Goal: Transaction & Acquisition: Book appointment/travel/reservation

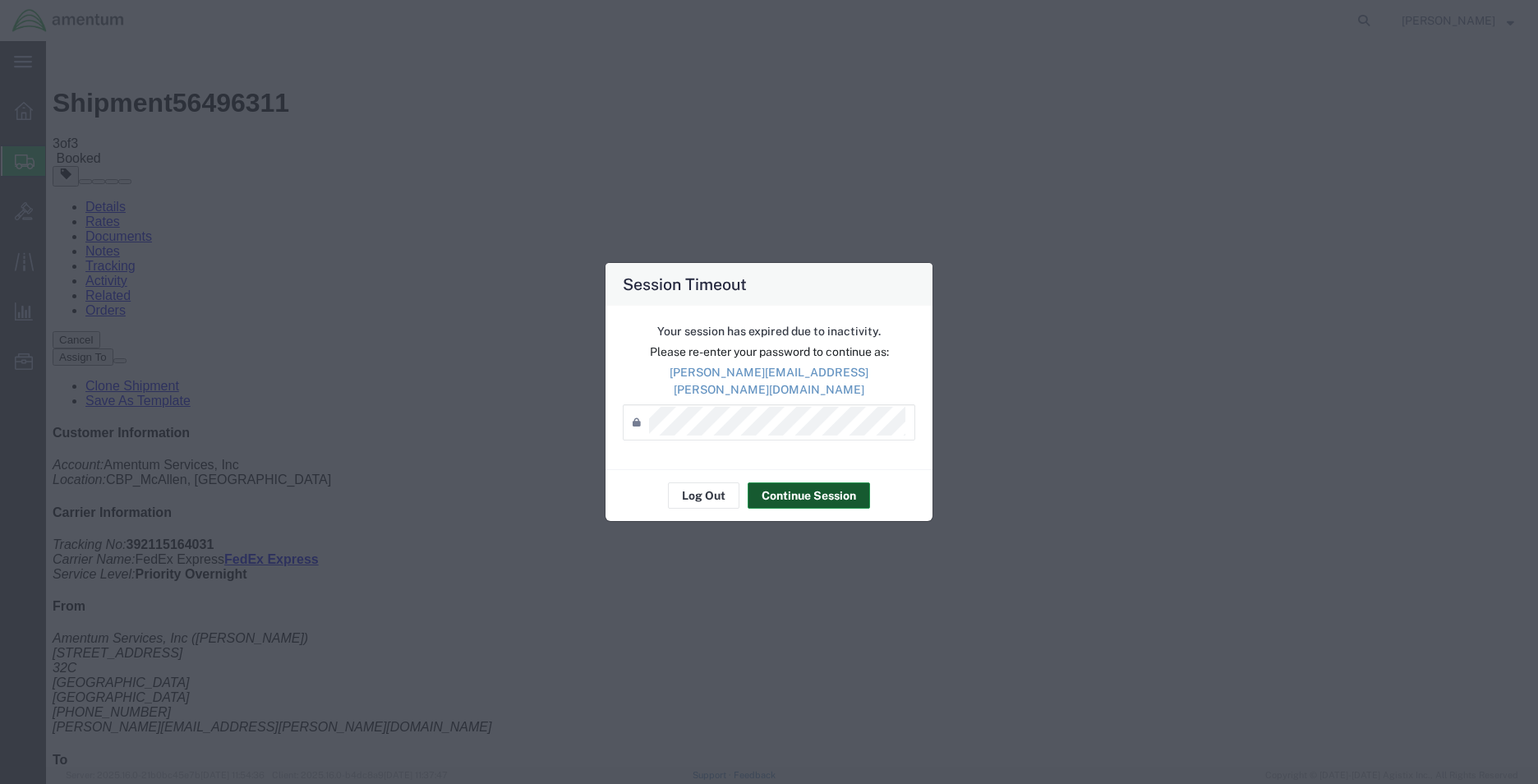
click at [807, 483] on button "Continue Session" at bounding box center [809, 495] width 122 height 26
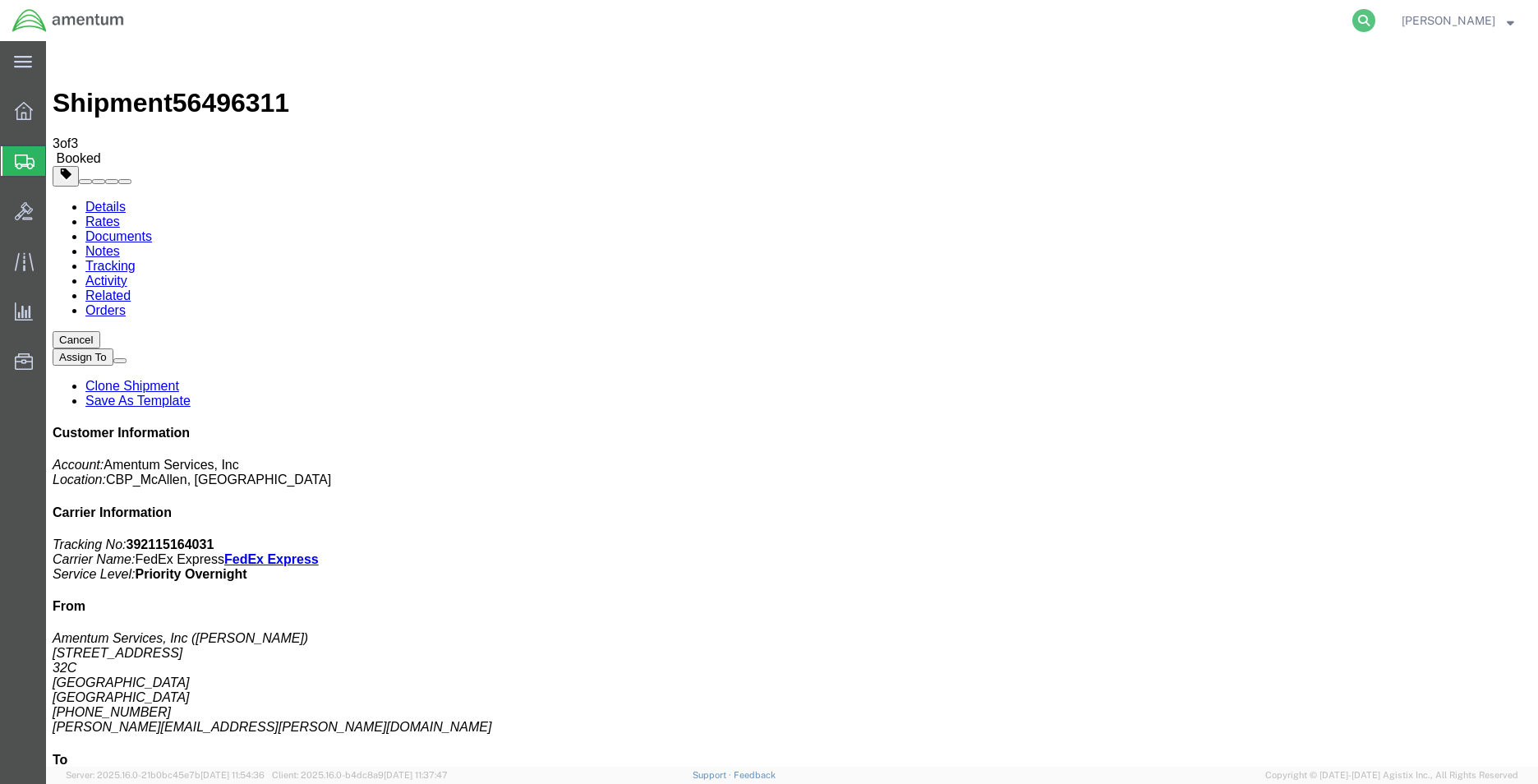
click at [1357, 19] on icon at bounding box center [1363, 20] width 23 height 23
click at [1288, 17] on input "search" at bounding box center [1102, 20] width 499 height 39
type input "3"
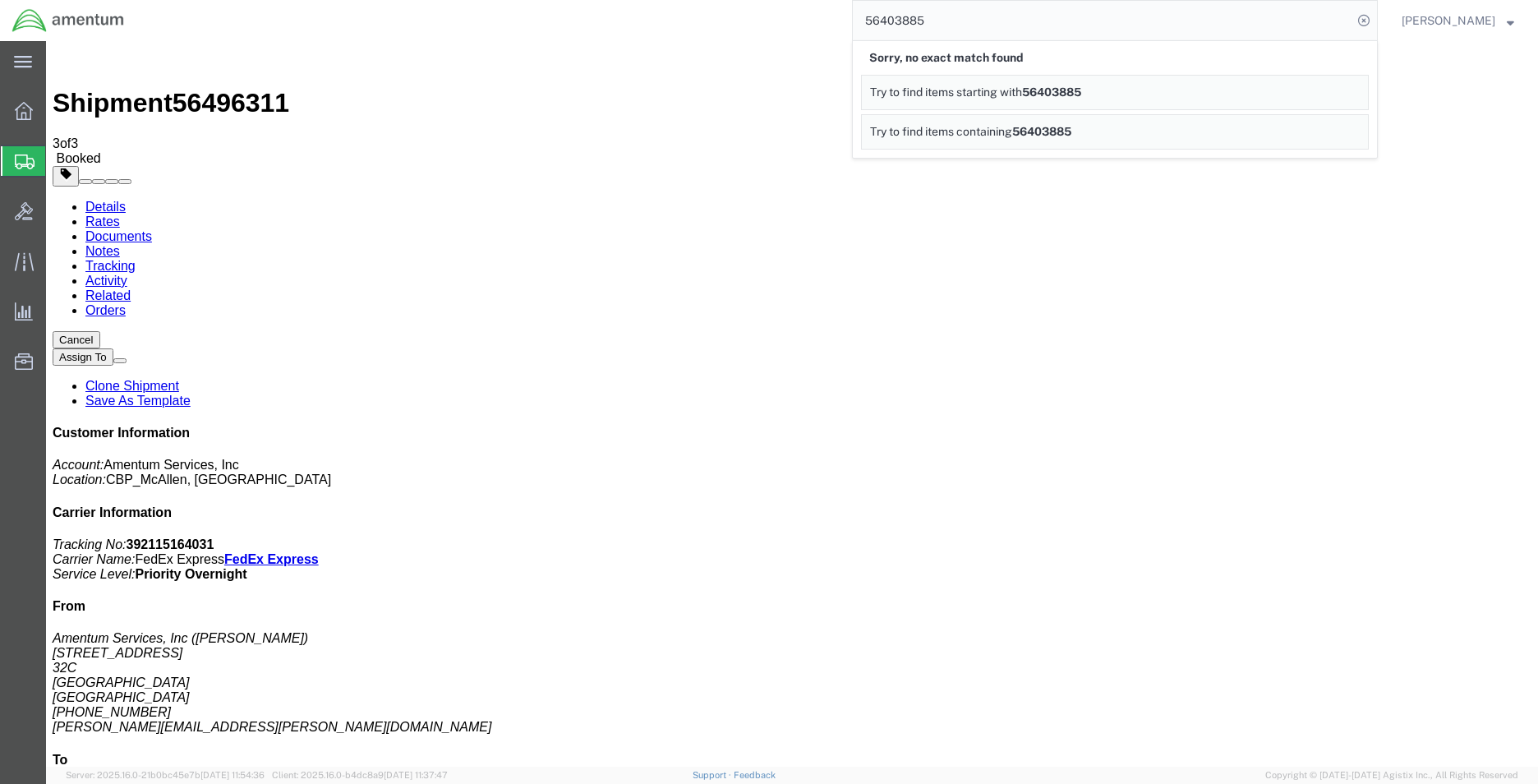
click at [942, 22] on input "56403885" at bounding box center [1102, 20] width 499 height 39
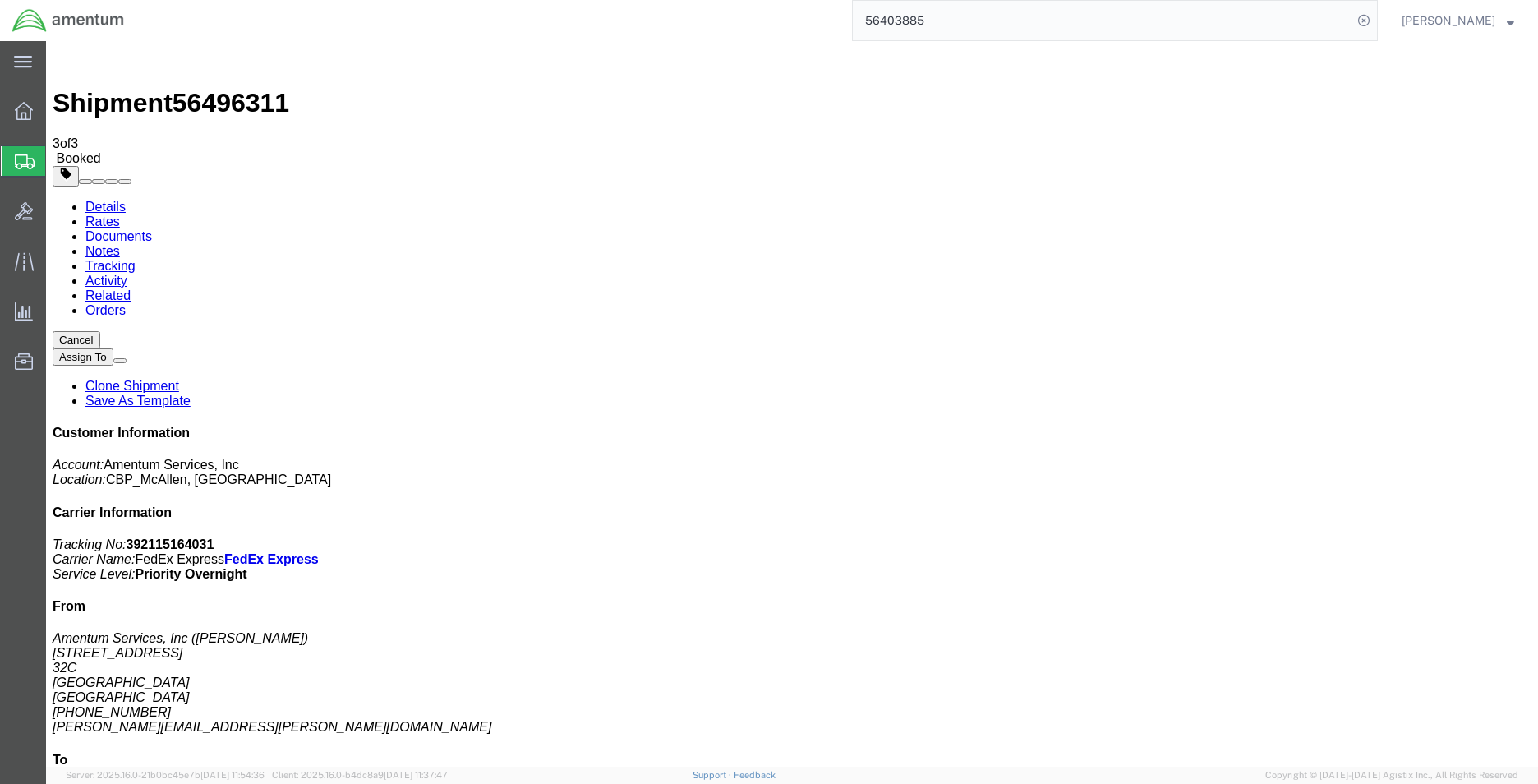
click at [1020, 21] on input "56403885" at bounding box center [1102, 20] width 499 height 39
drag, startPoint x: 1032, startPoint y: 30, endPoint x: 769, endPoint y: 29, distance: 263.0
click at [769, 29] on div "56403885" at bounding box center [757, 20] width 1241 height 41
type input "56403885"
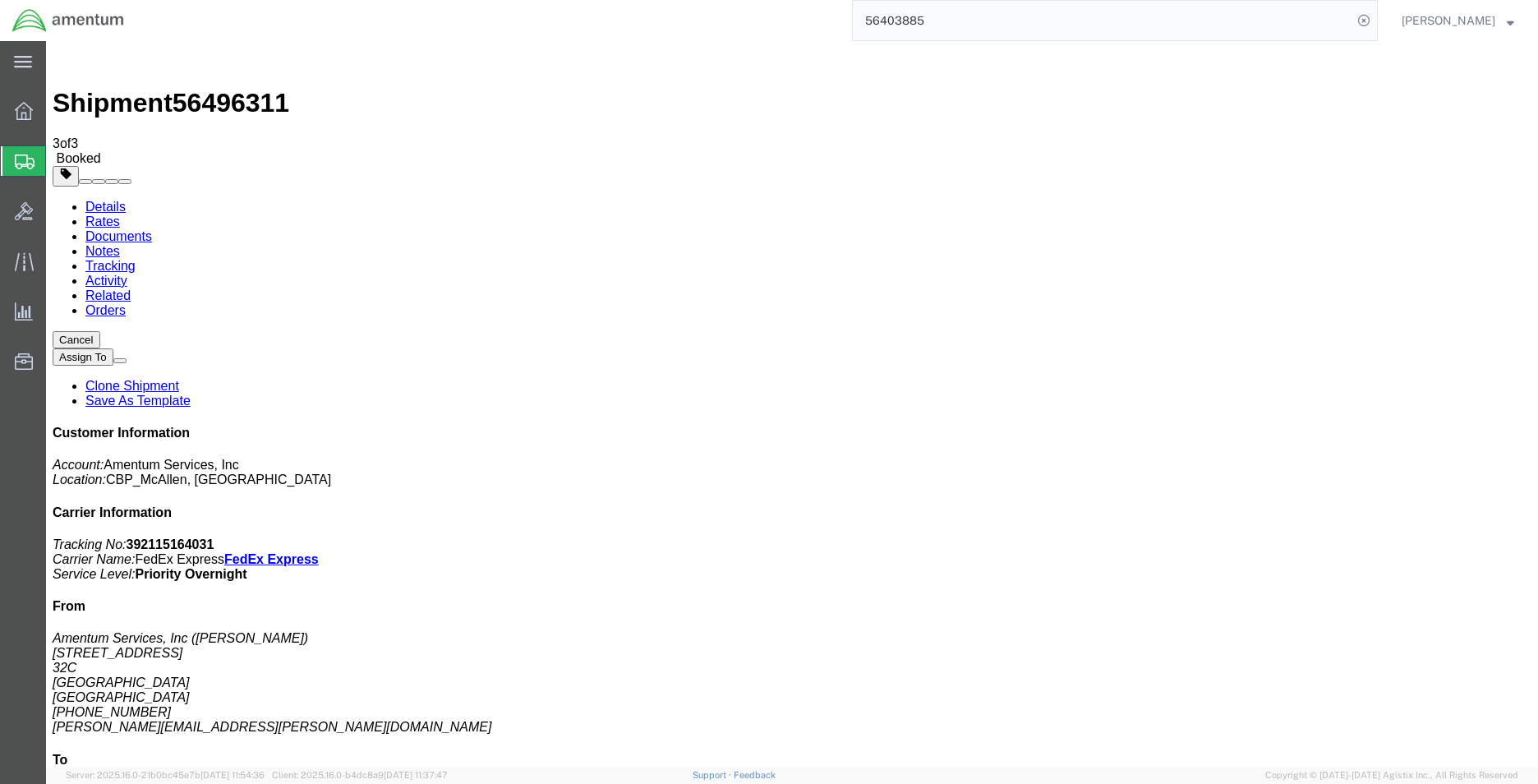
click at [1263, 12] on input "56403885" at bounding box center [1102, 20] width 499 height 39
click at [1003, 26] on input "56403885" at bounding box center [1102, 20] width 499 height 39
click at [941, 19] on input "56403885" at bounding box center [1102, 20] width 499 height 39
drag, startPoint x: 901, startPoint y: 17, endPoint x: 675, endPoint y: 17, distance: 226.0
click at [675, 17] on div "56403885" at bounding box center [757, 20] width 1241 height 41
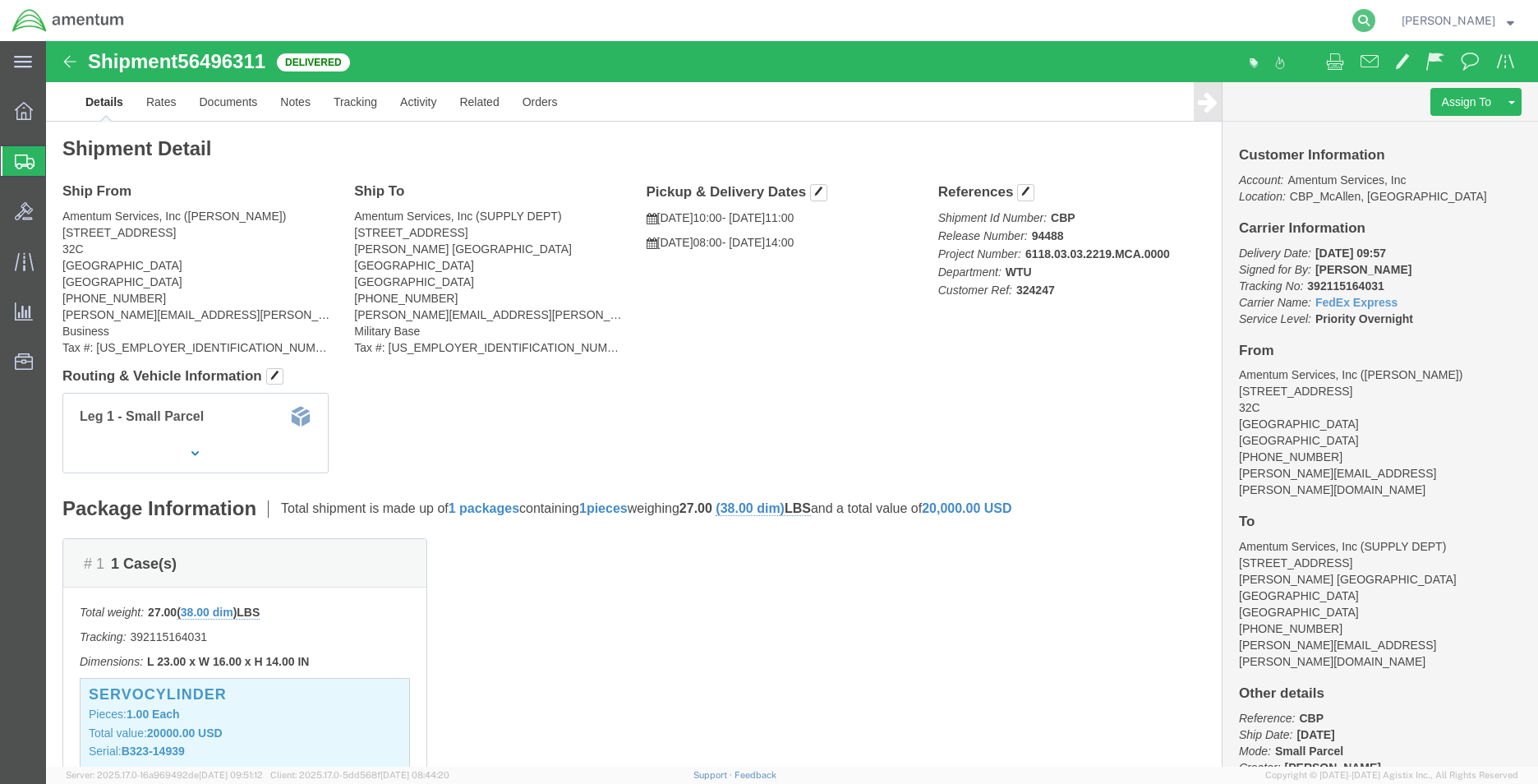
click at [1352, 20] on icon at bounding box center [1363, 20] width 23 height 23
click at [1194, 27] on input "search" at bounding box center [1102, 20] width 499 height 39
type input "56403885"
drag, startPoint x: 692, startPoint y: 28, endPoint x: 671, endPoint y: 28, distance: 21.0
click at [671, 28] on div "56403885" at bounding box center [757, 20] width 1241 height 41
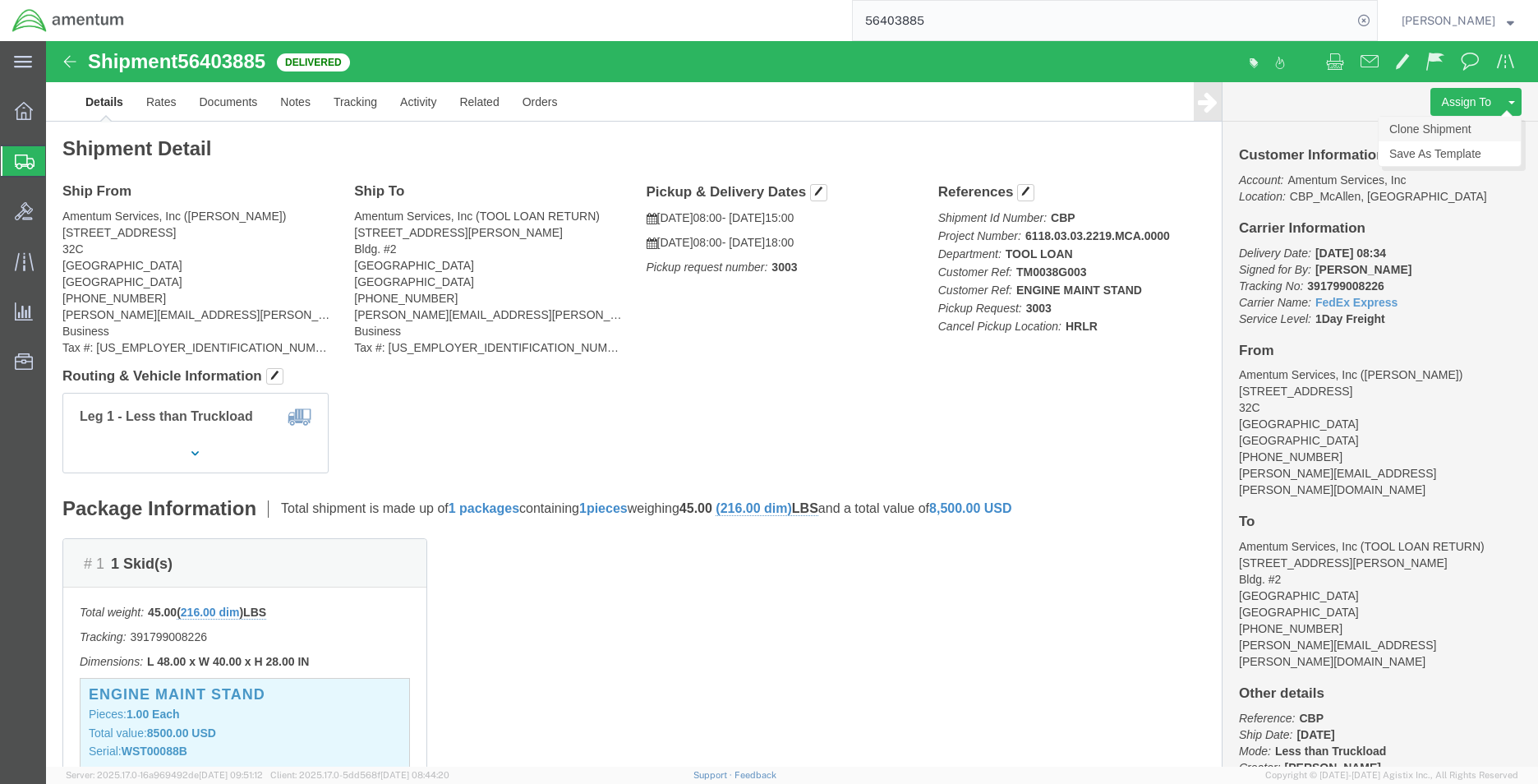
click link "Clone Shipment"
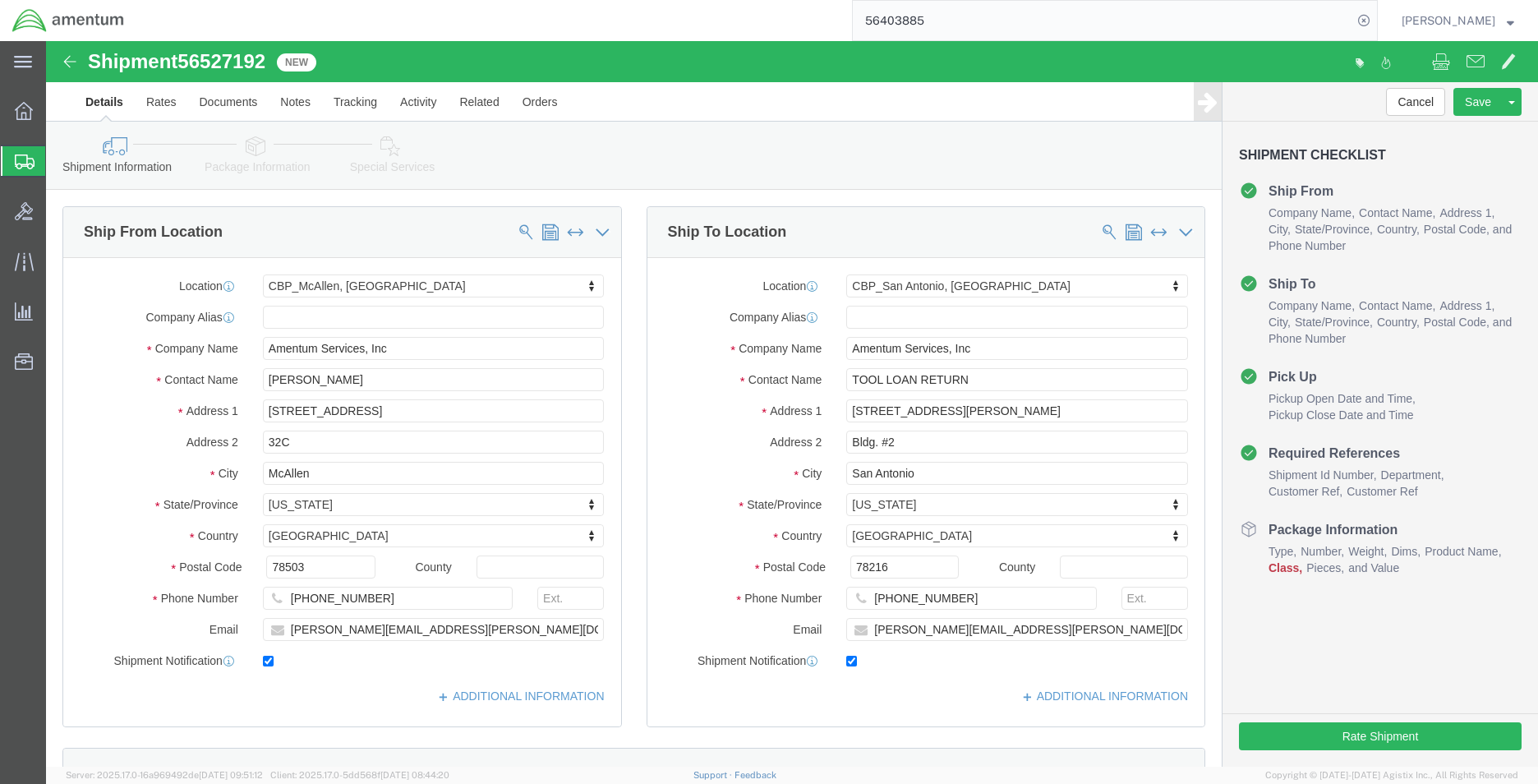
select select "49941"
select select "49945"
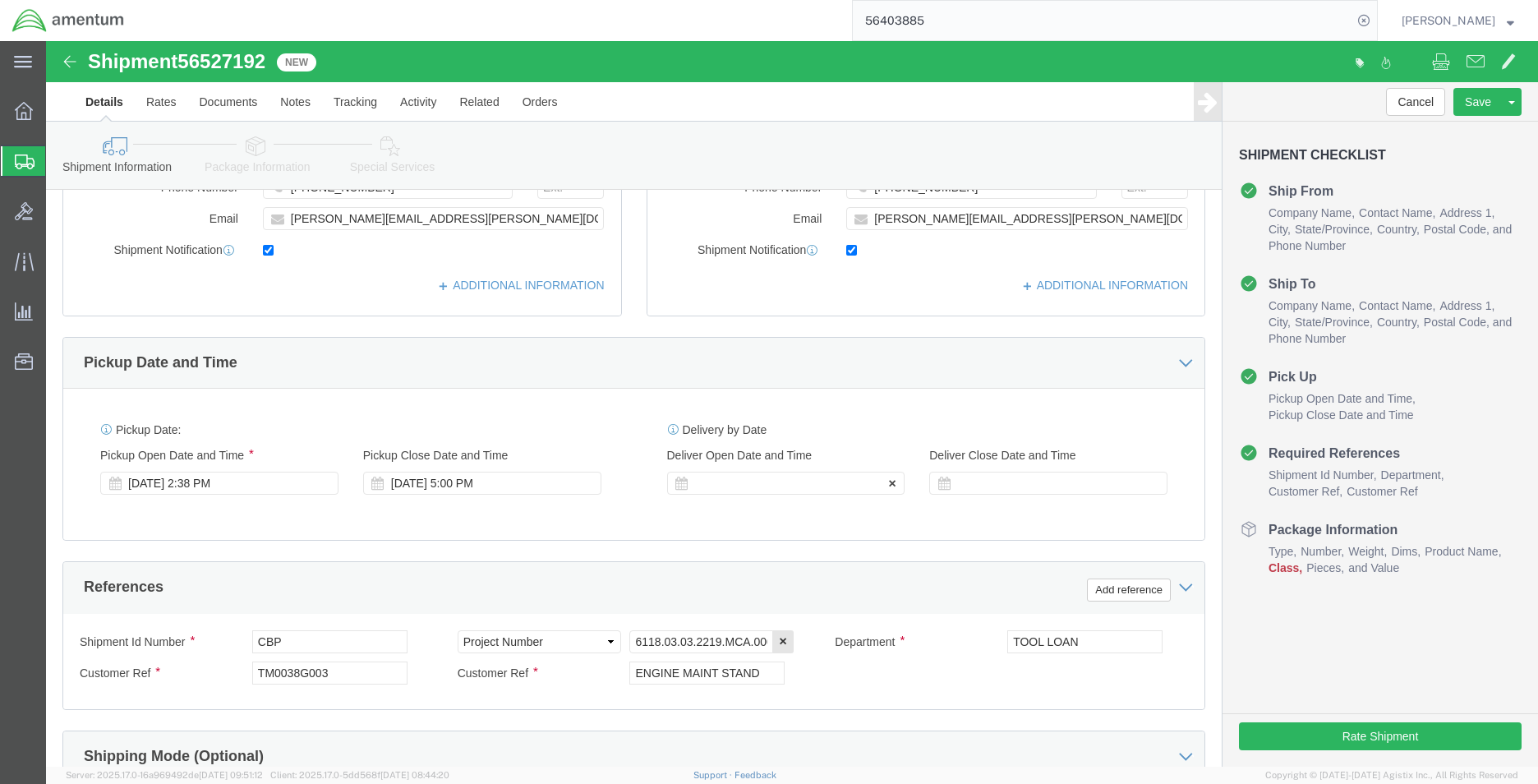
click div
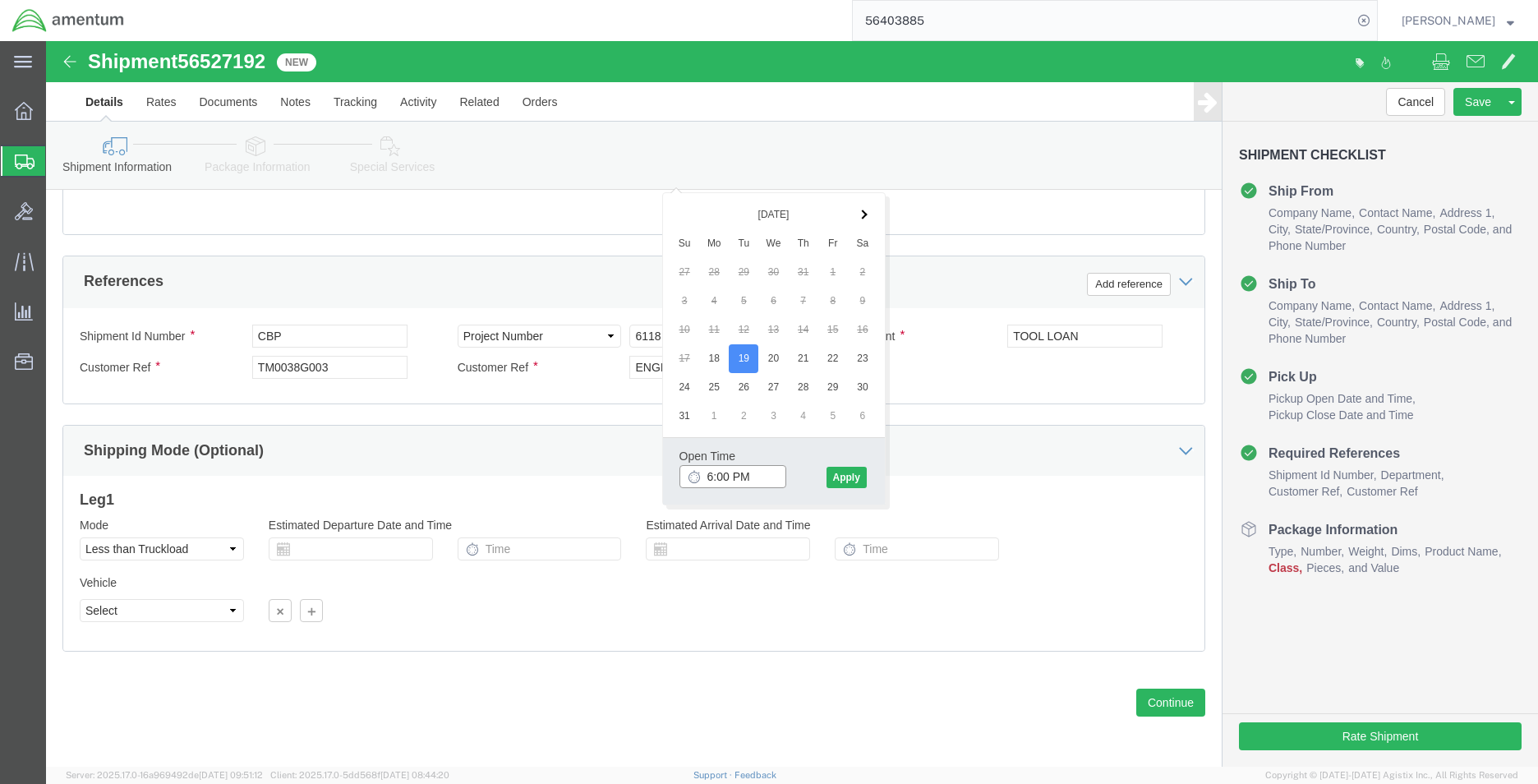
click input "6:00 PM"
type input "8:00 AM"
click button "Apply"
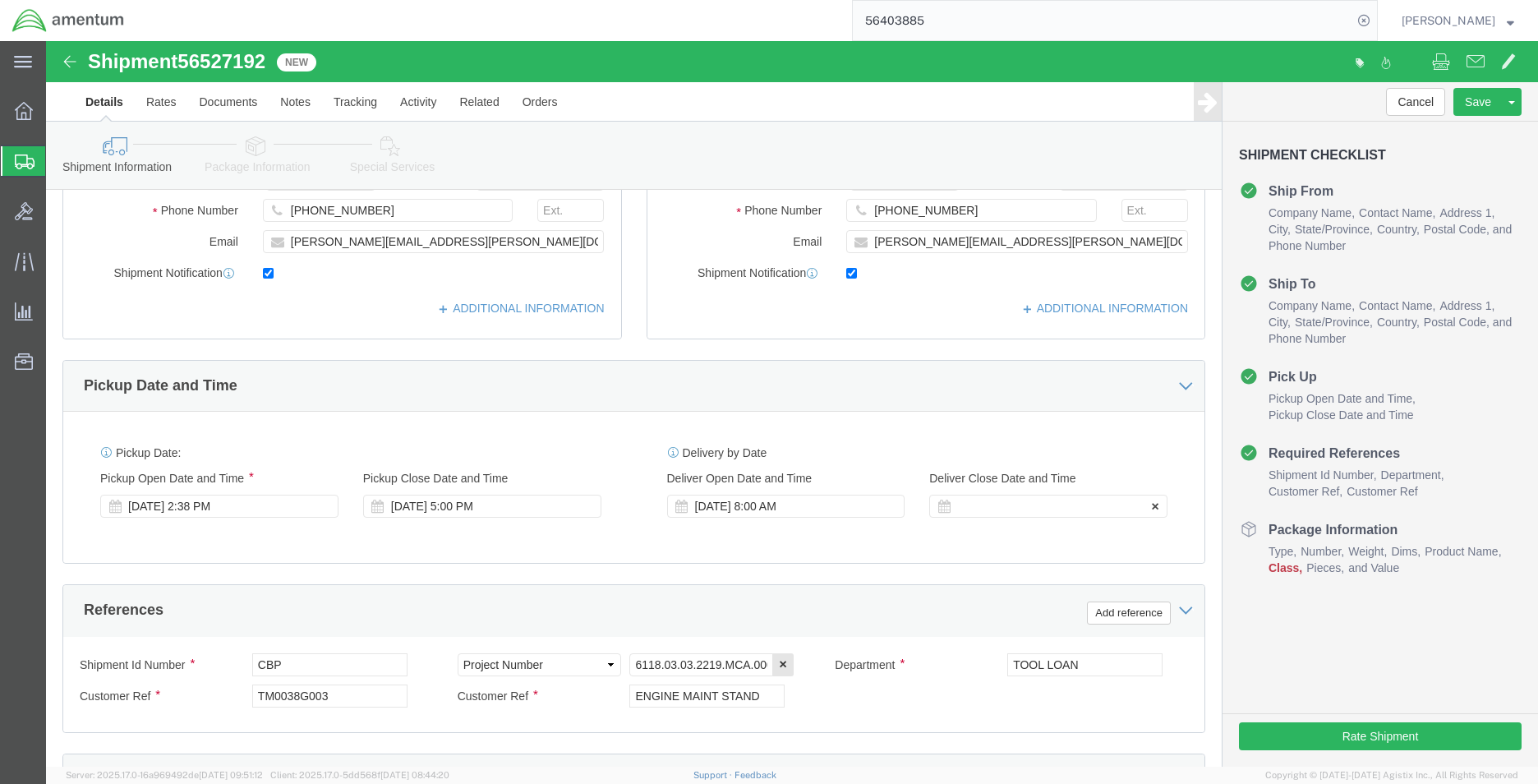
click div
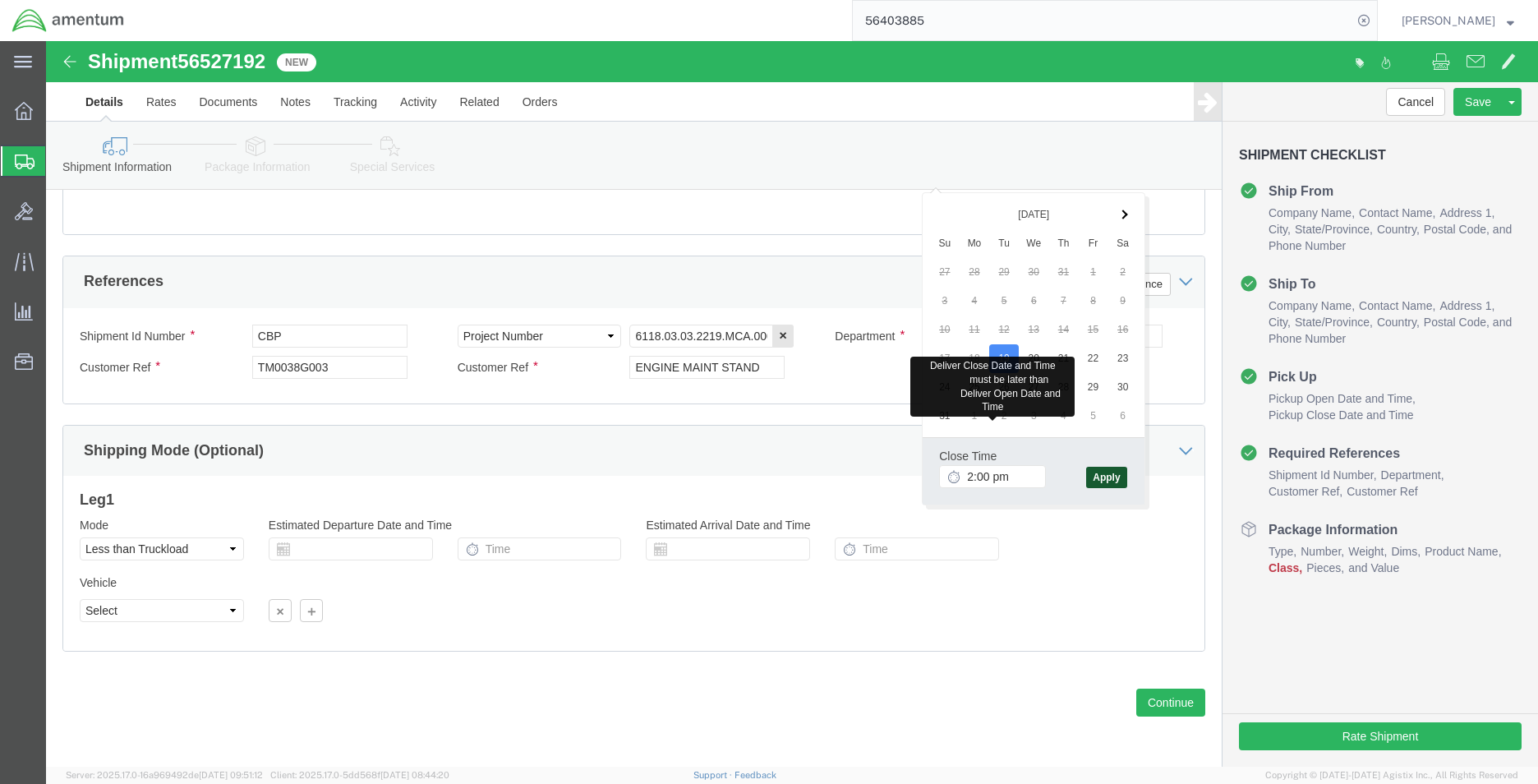
type input "2:00 PM"
drag, startPoint x: 1064, startPoint y: 437, endPoint x: 1054, endPoint y: 438, distance: 10.0
click button "Apply"
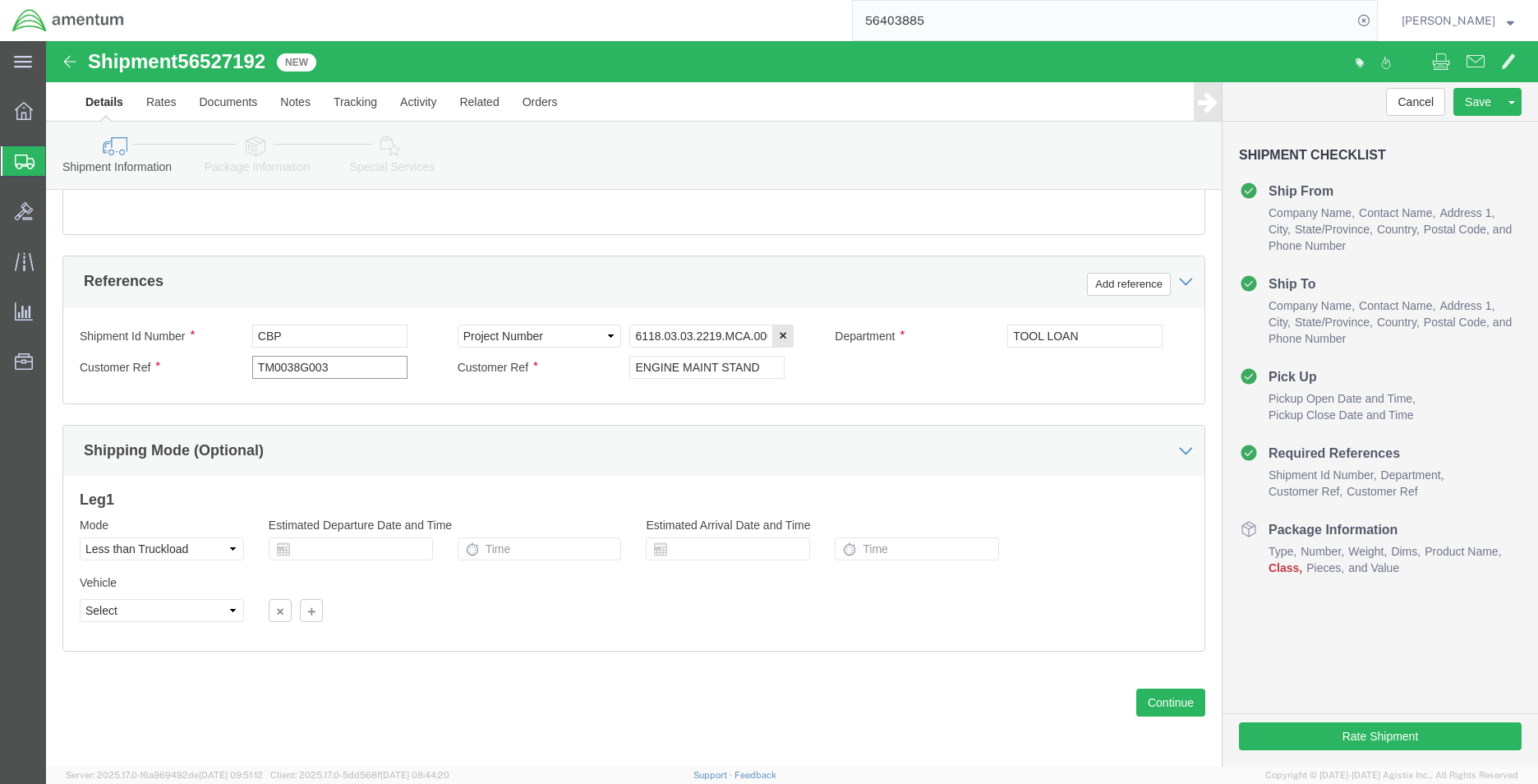
click input "TM0038G003"
drag, startPoint x: 298, startPoint y: 331, endPoint x: 82, endPoint y: 335, distance: 216.0
click div "Customer Ref TM0038G003"
type input "t"
type input "TOOL LOAN RETURN"
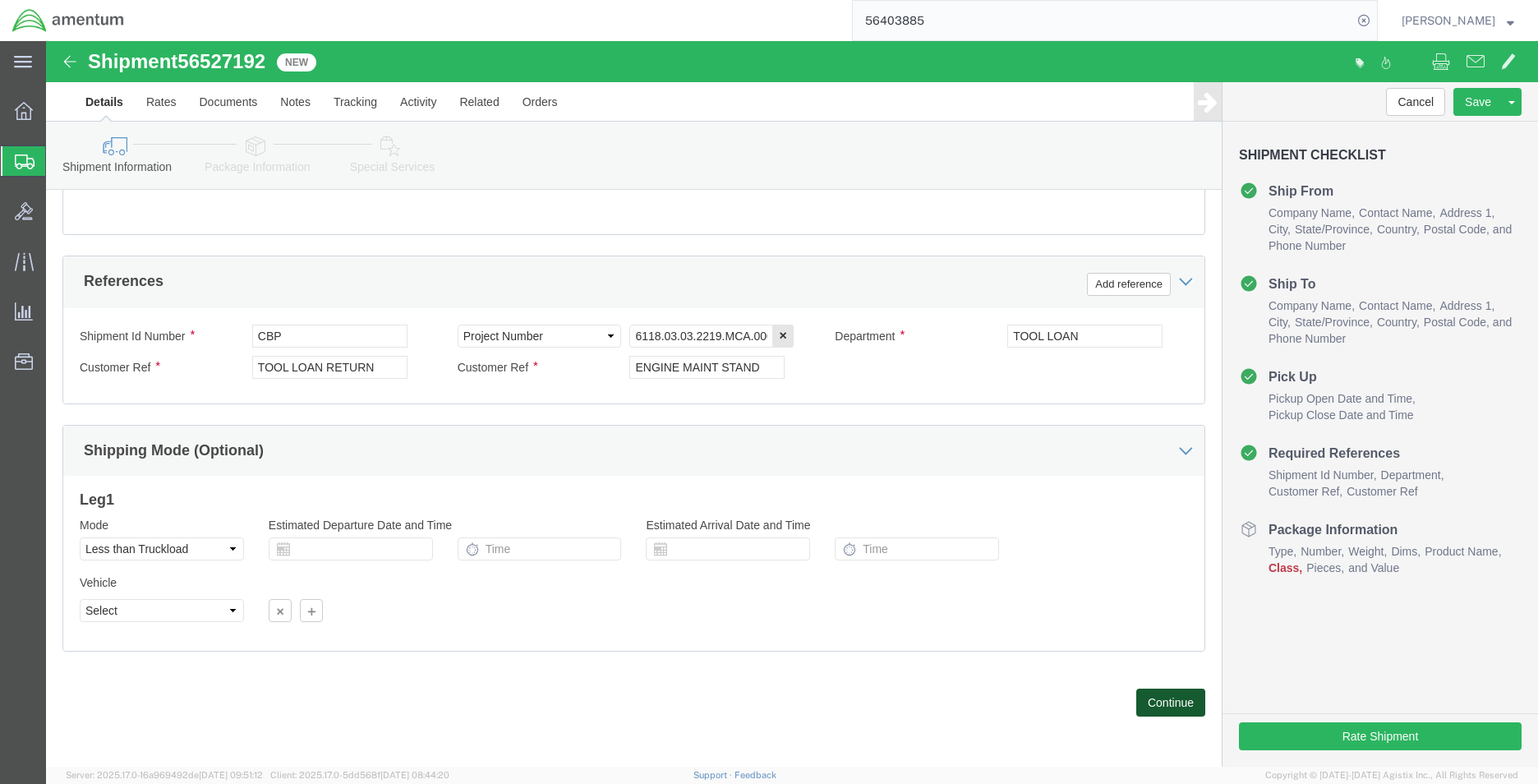
click button "Continue"
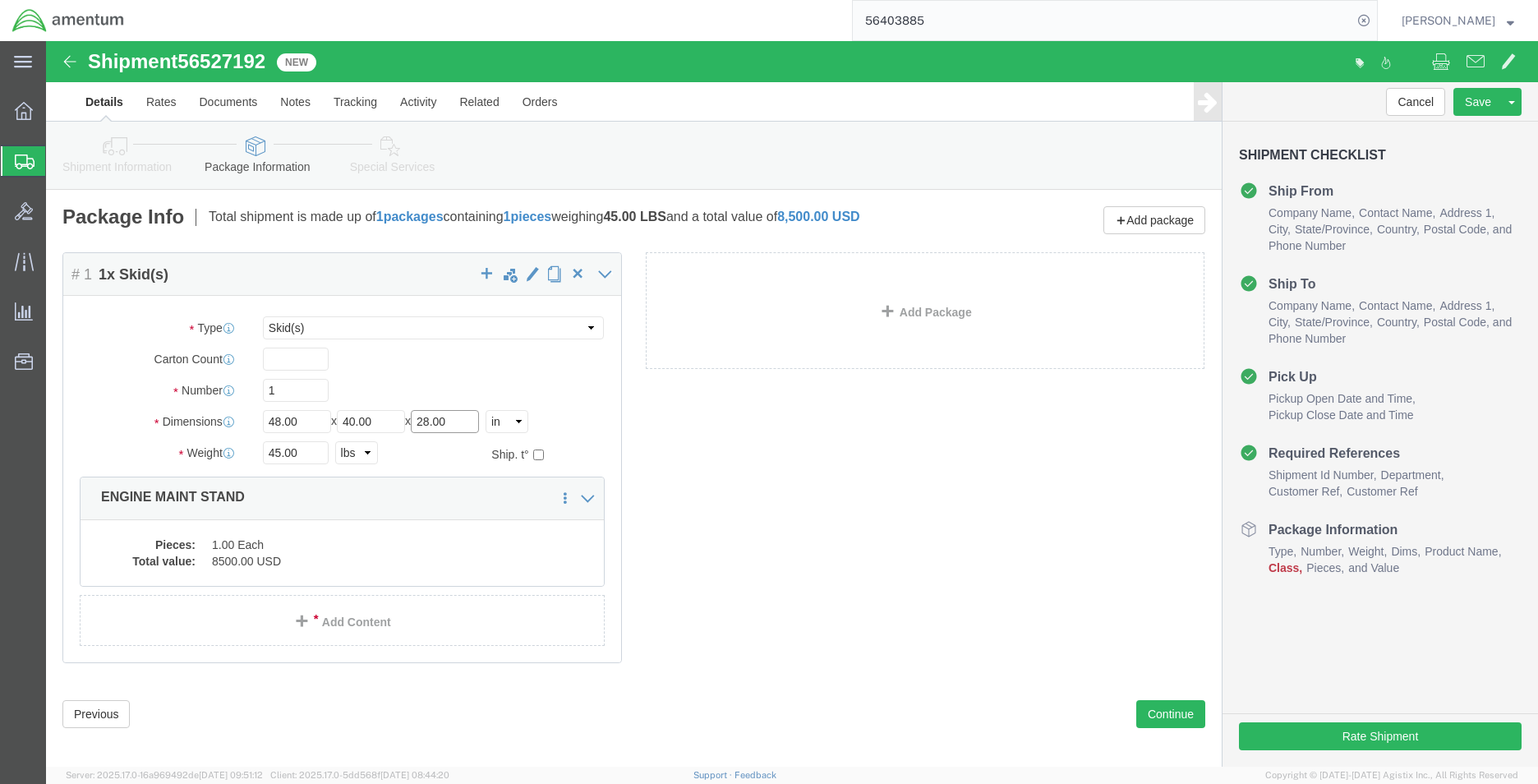
drag, startPoint x: 417, startPoint y: 382, endPoint x: 362, endPoint y: 382, distance: 55.0
click div "Length 48.00 x Width 40.00 x Height 28.00 Select cm ft in"
type input "35"
click input "45.00"
drag, startPoint x: 261, startPoint y: 414, endPoint x: 192, endPoint y: 414, distance: 69.0
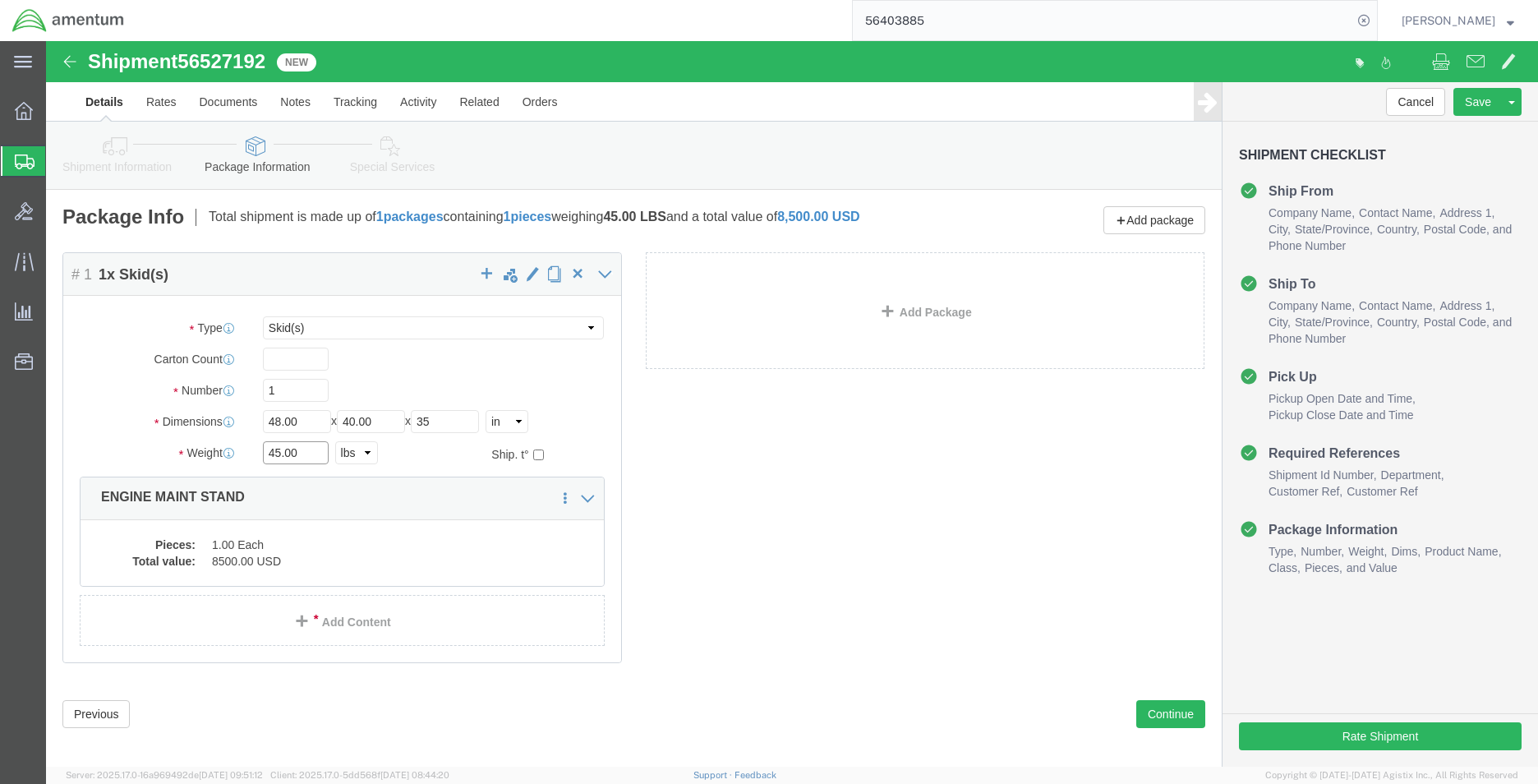
click div "Weight 45.00 Select kgs lbs Ship. t°"
type input "50.00"
click dd "8500.00 USD"
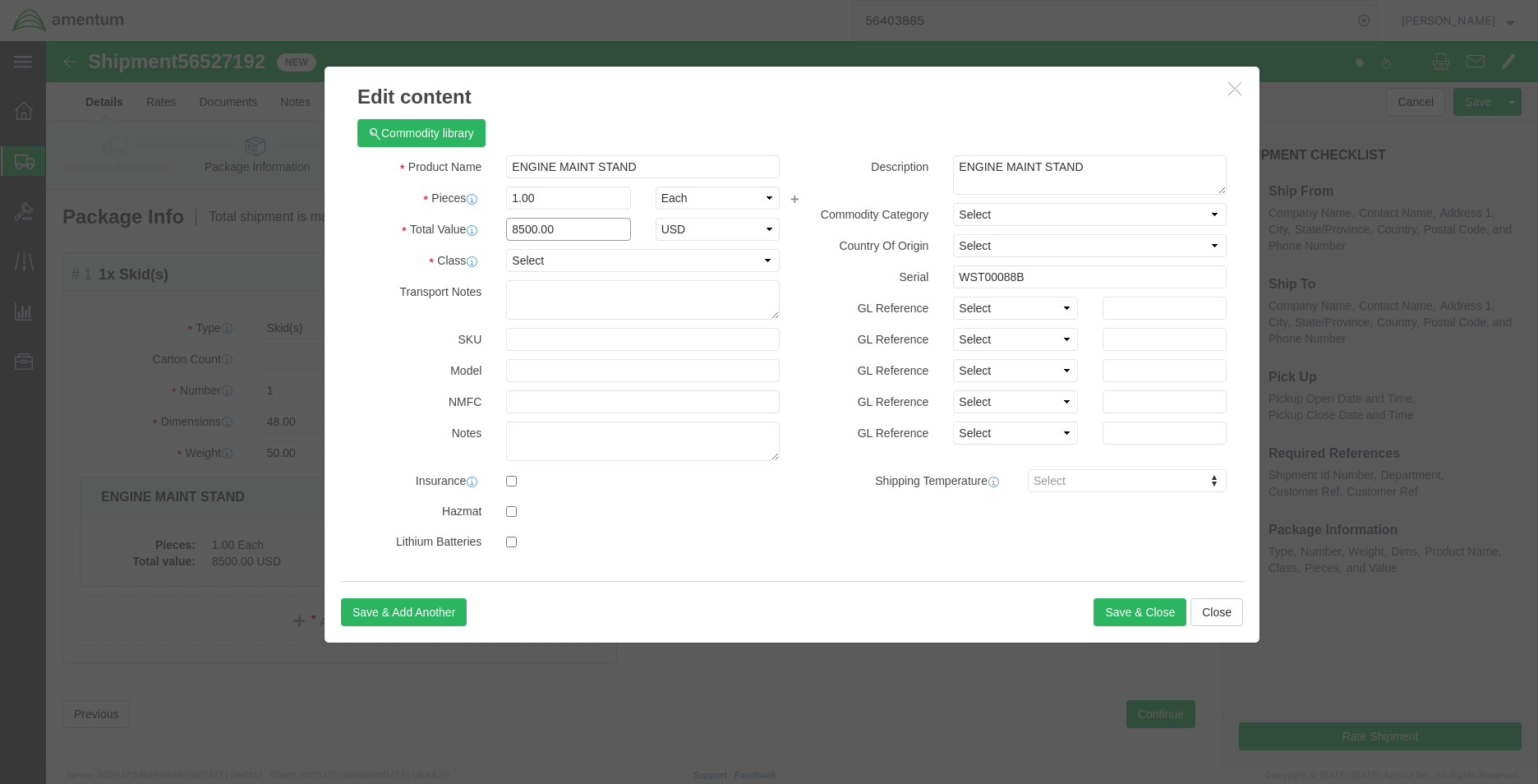
drag, startPoint x: 537, startPoint y: 192, endPoint x: 429, endPoint y: 192, distance: 108.0
click div "Total Value 8500.00 Select ADP AED AFN ALL AMD AOA ARS ATS AUD AWG AZN BAM BBD …"
click div "Product Name ENGINE MAINT STAND Pieces 1.00 Select Bag Barrels 100Board Feet Bo…"
click input "12000"
type input "12000.00"
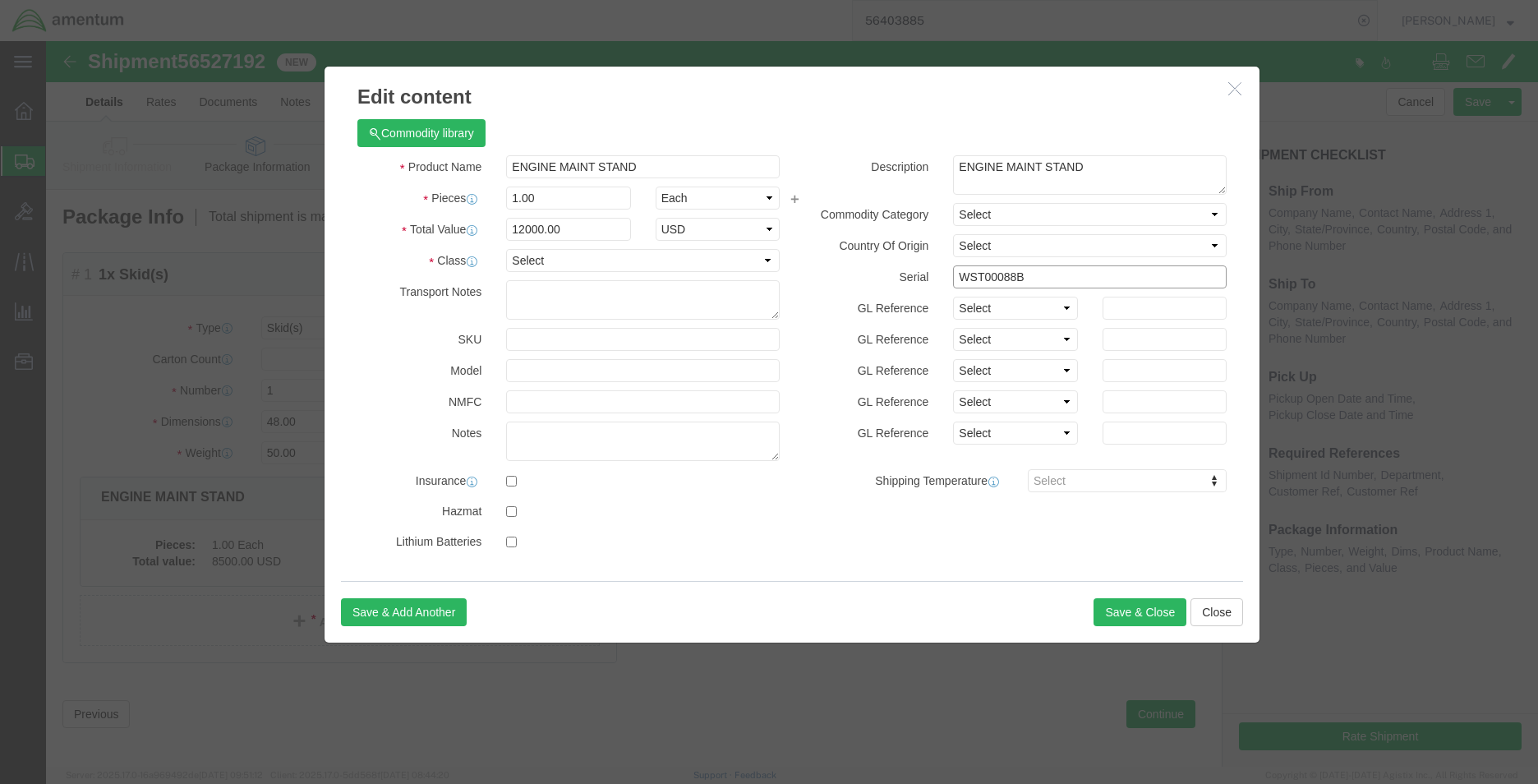
click input "WST00088B"
drag, startPoint x: 1004, startPoint y: 241, endPoint x: 844, endPoint y: 241, distance: 160.0
click div "Serial WST00088B"
click div "Save & Add Another Save & Close Close"
click button "Save & Close"
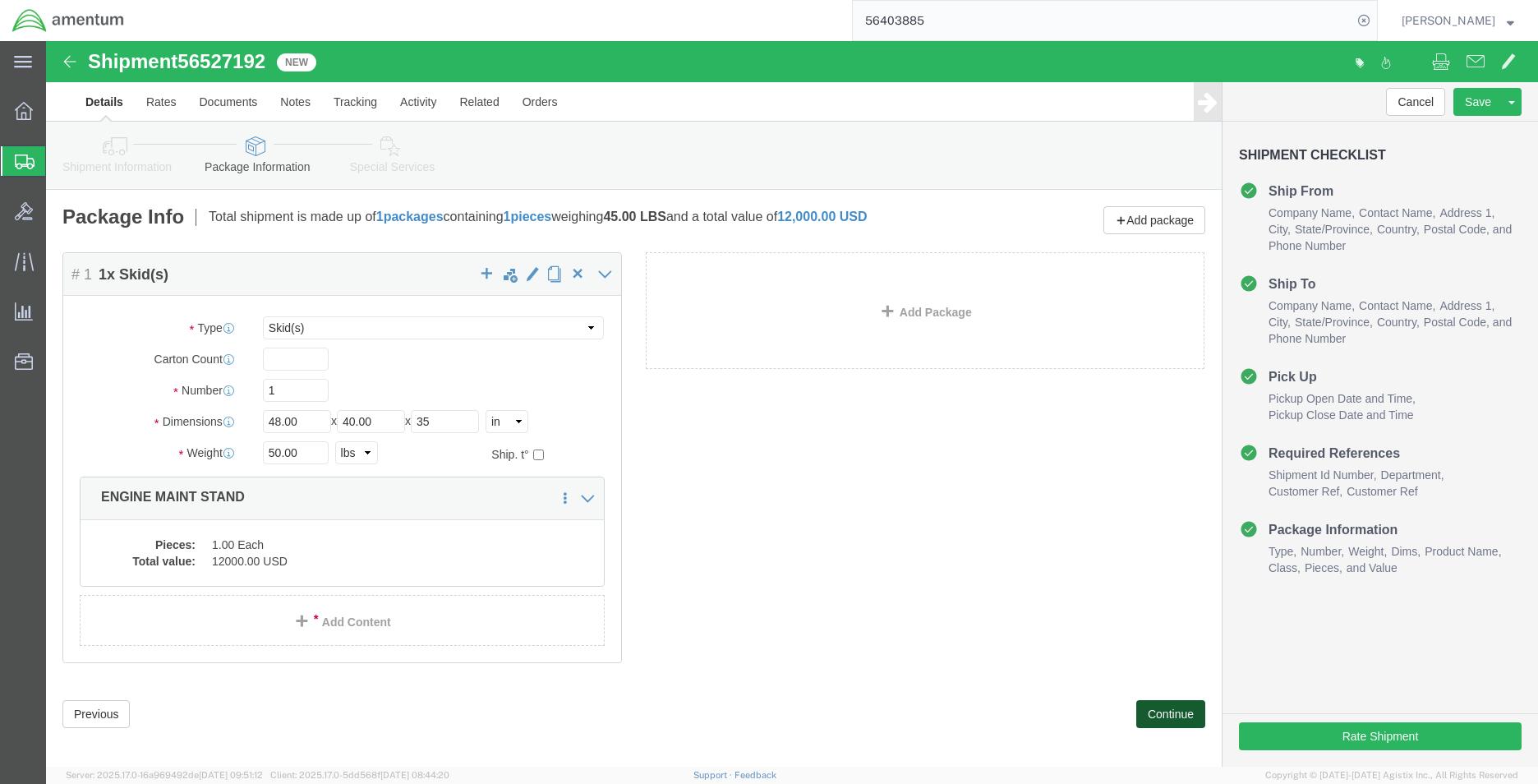
click button "Continue"
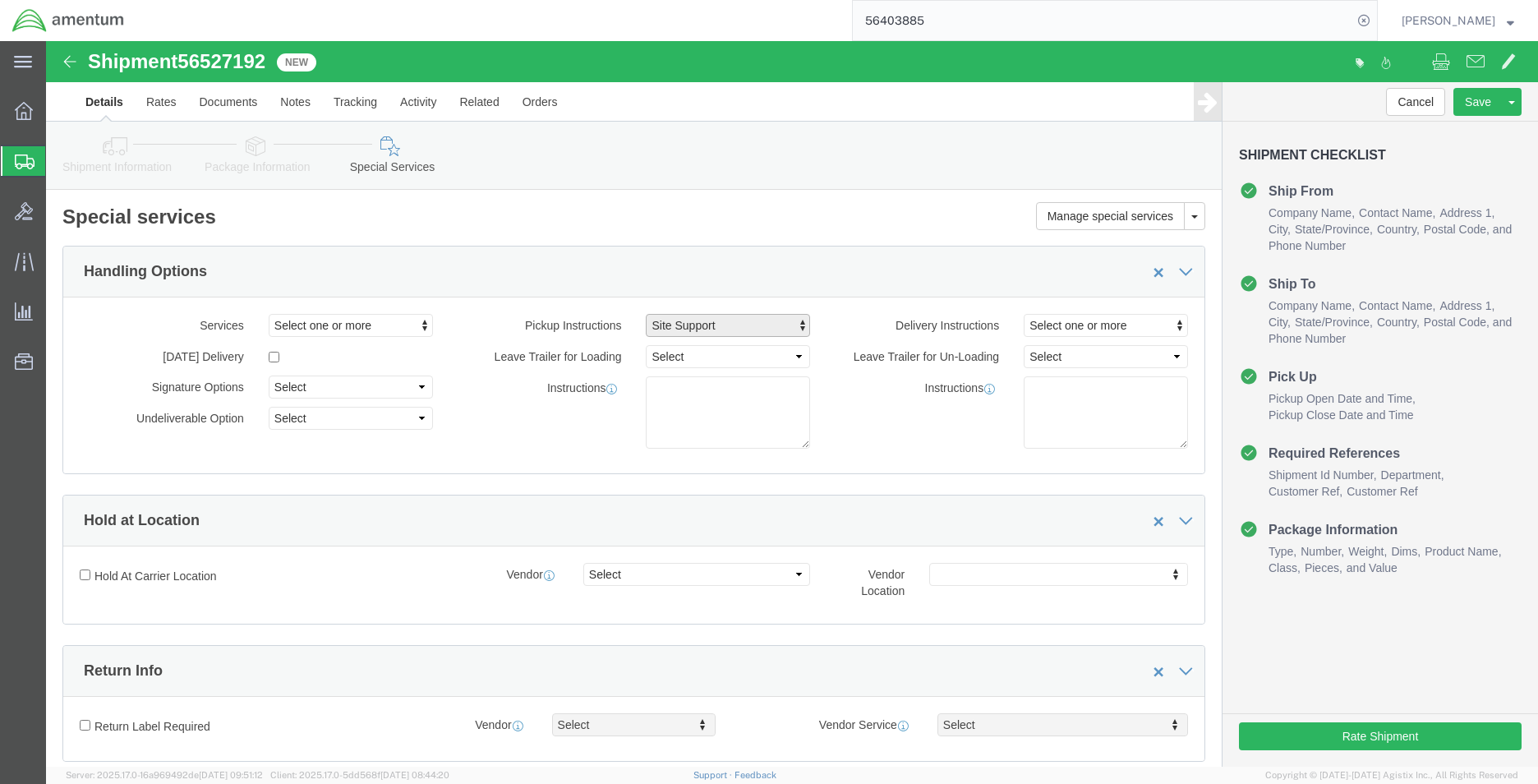
click span "Site Support"
click div "Instructions"
drag, startPoint x: 693, startPoint y: 278, endPoint x: 693, endPoint y: 288, distance: 10.0
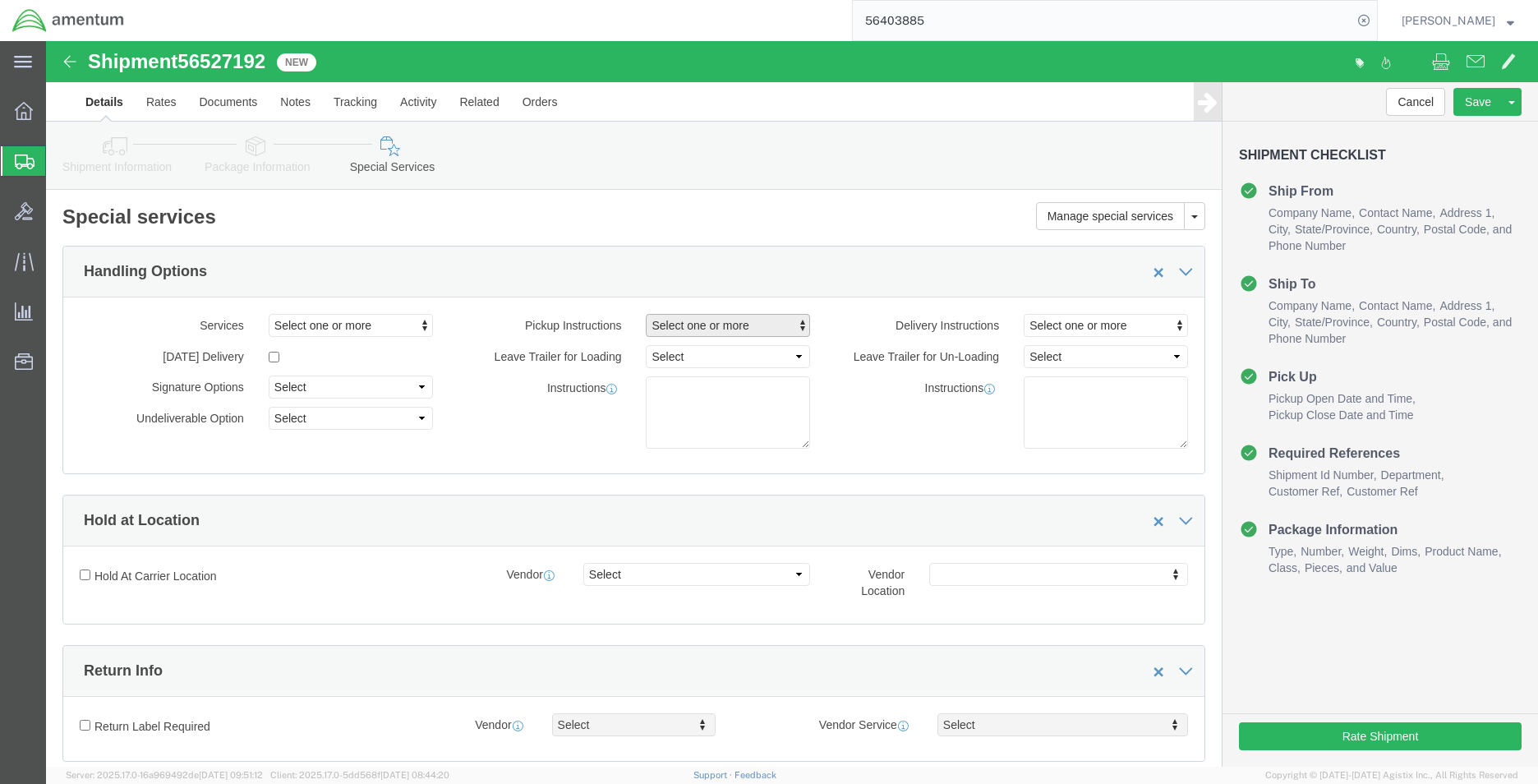
click span "Select one or more"
click span "Site Support"
select select "PICKUP_SITE_SUPPORT"
click div "Instructions"
click button "Rate Shipment"
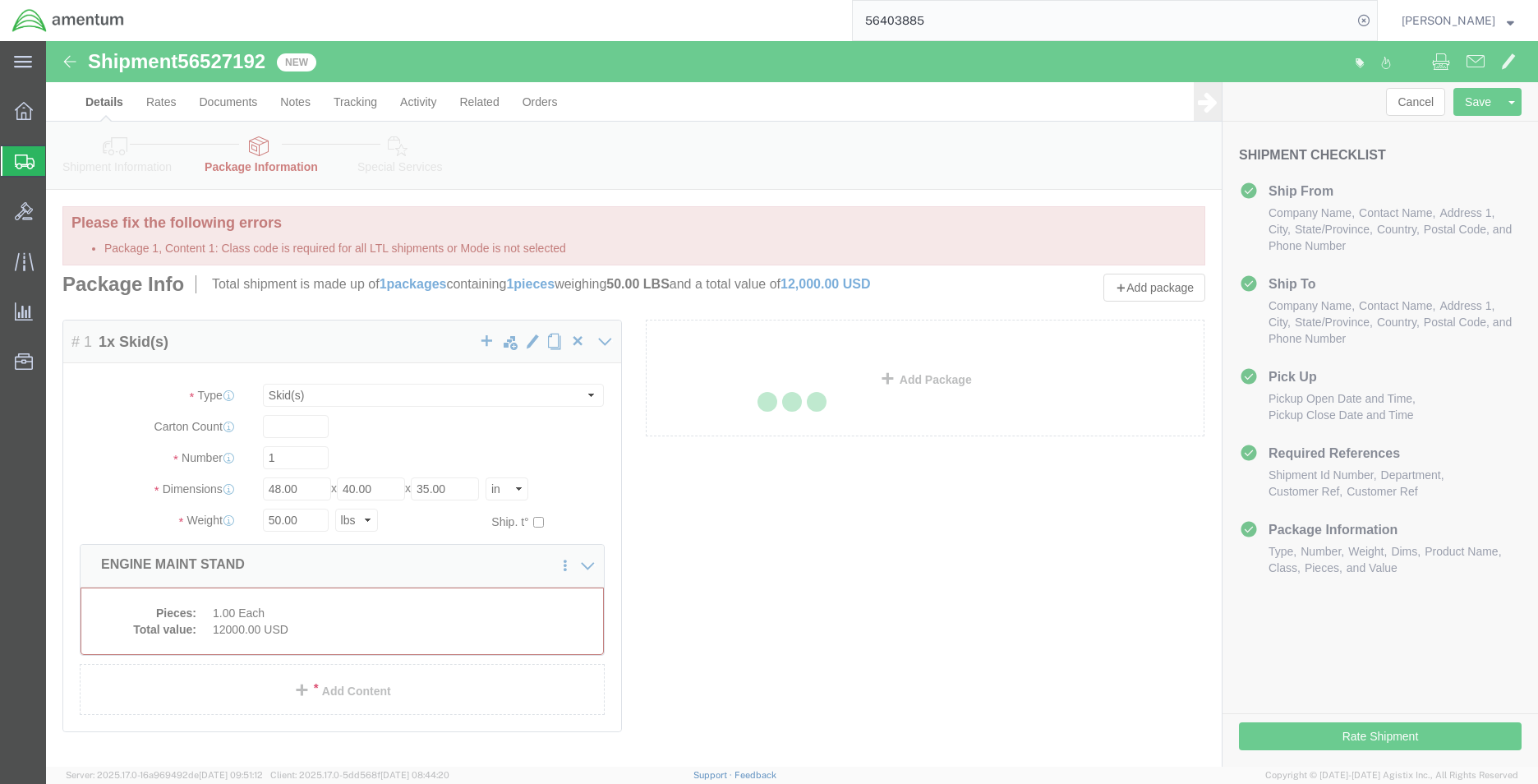
select select "SKID"
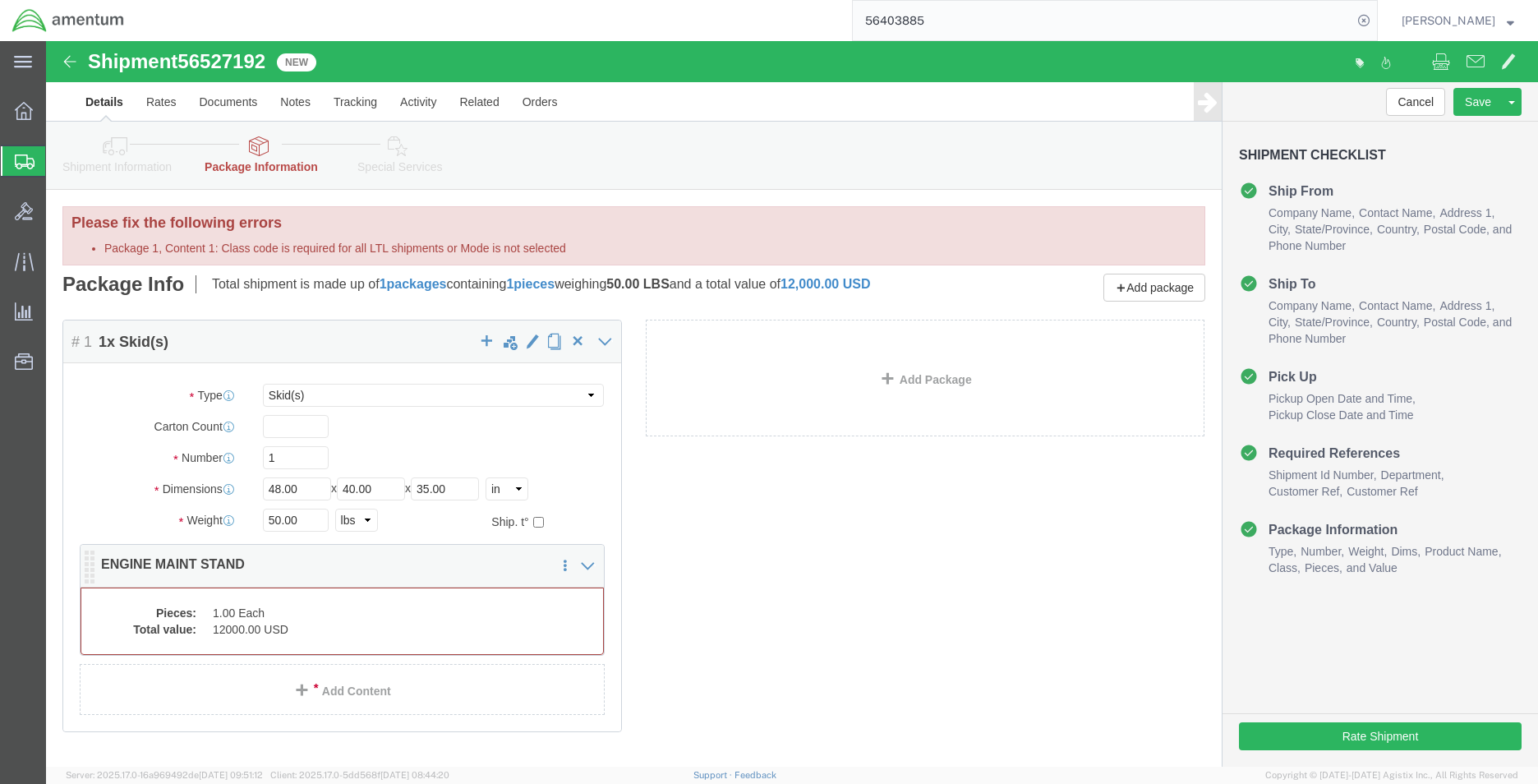
click dd "12000.00 USD"
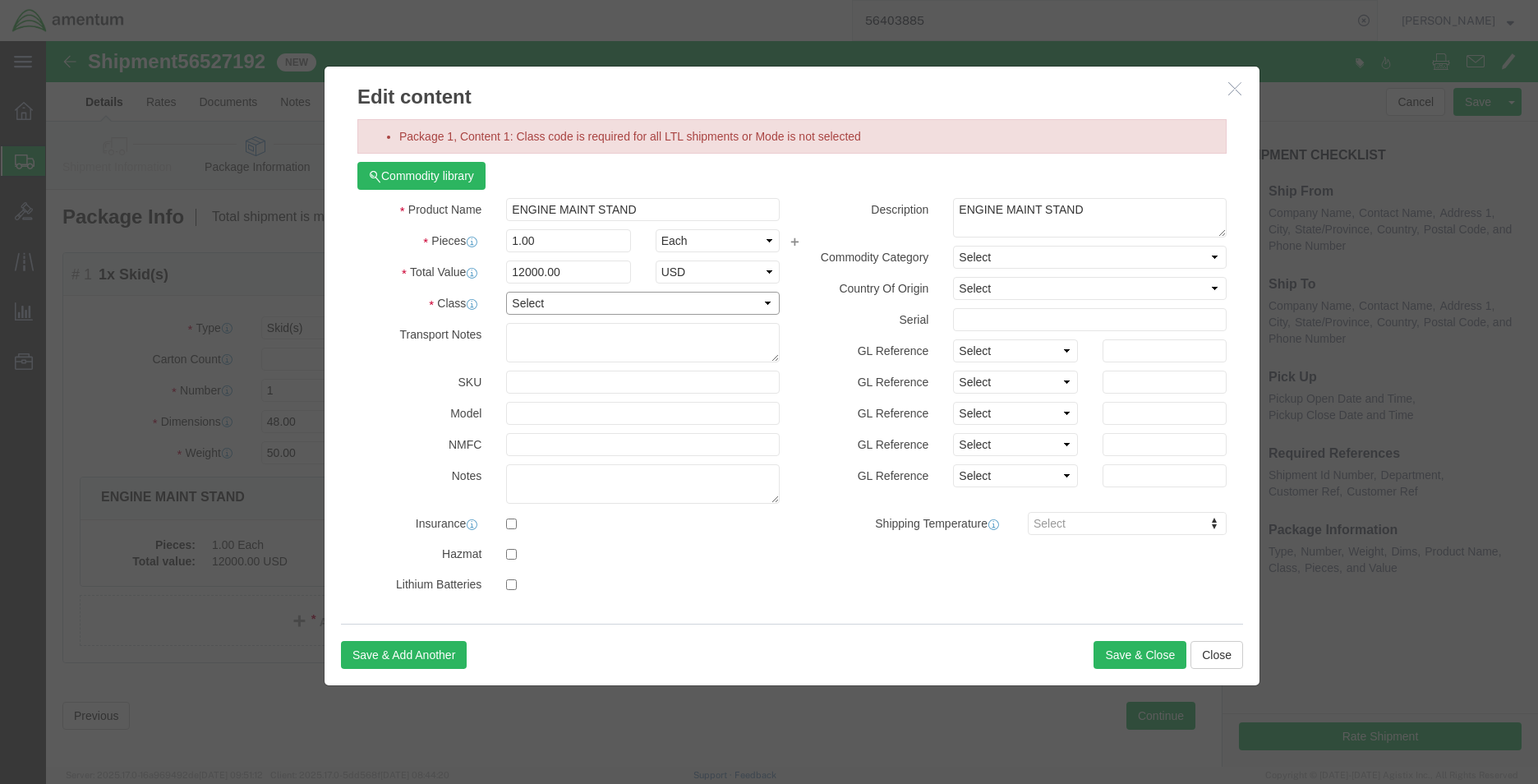
click select "Select 50 55 60 65 70 85 92.5 100 125 175 250 300 400"
click icon
click select "Select 50 55 60 65 70 85 92.5 100 125 175 250 300 400"
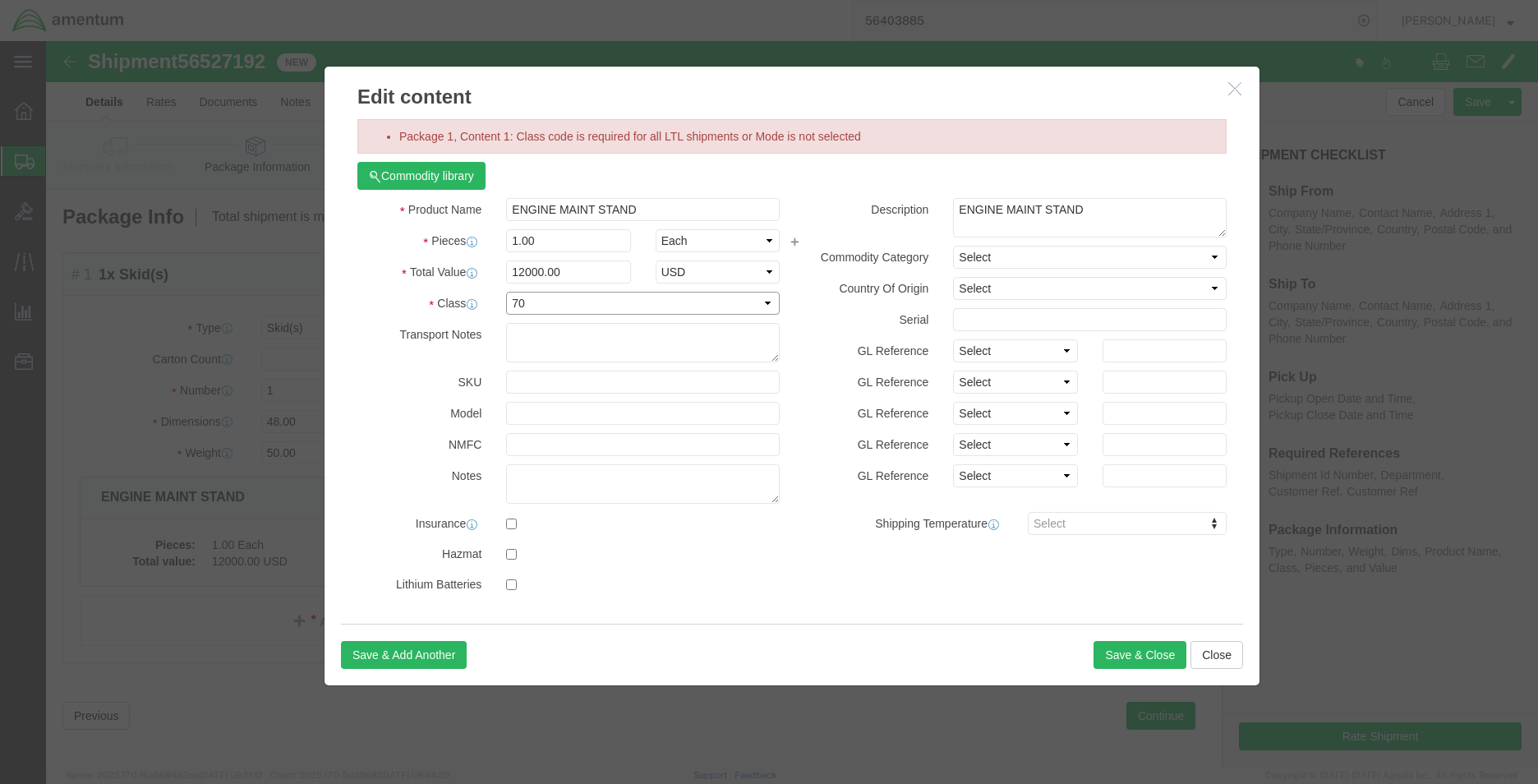
click select "Select 50 55 60 65 70 85 92.5 100 125 175 250 300 400"
select select "175"
click select "Select 50 55 60 65 70 85 92.5 100 125 175 250 300 400"
click button "Save & Close"
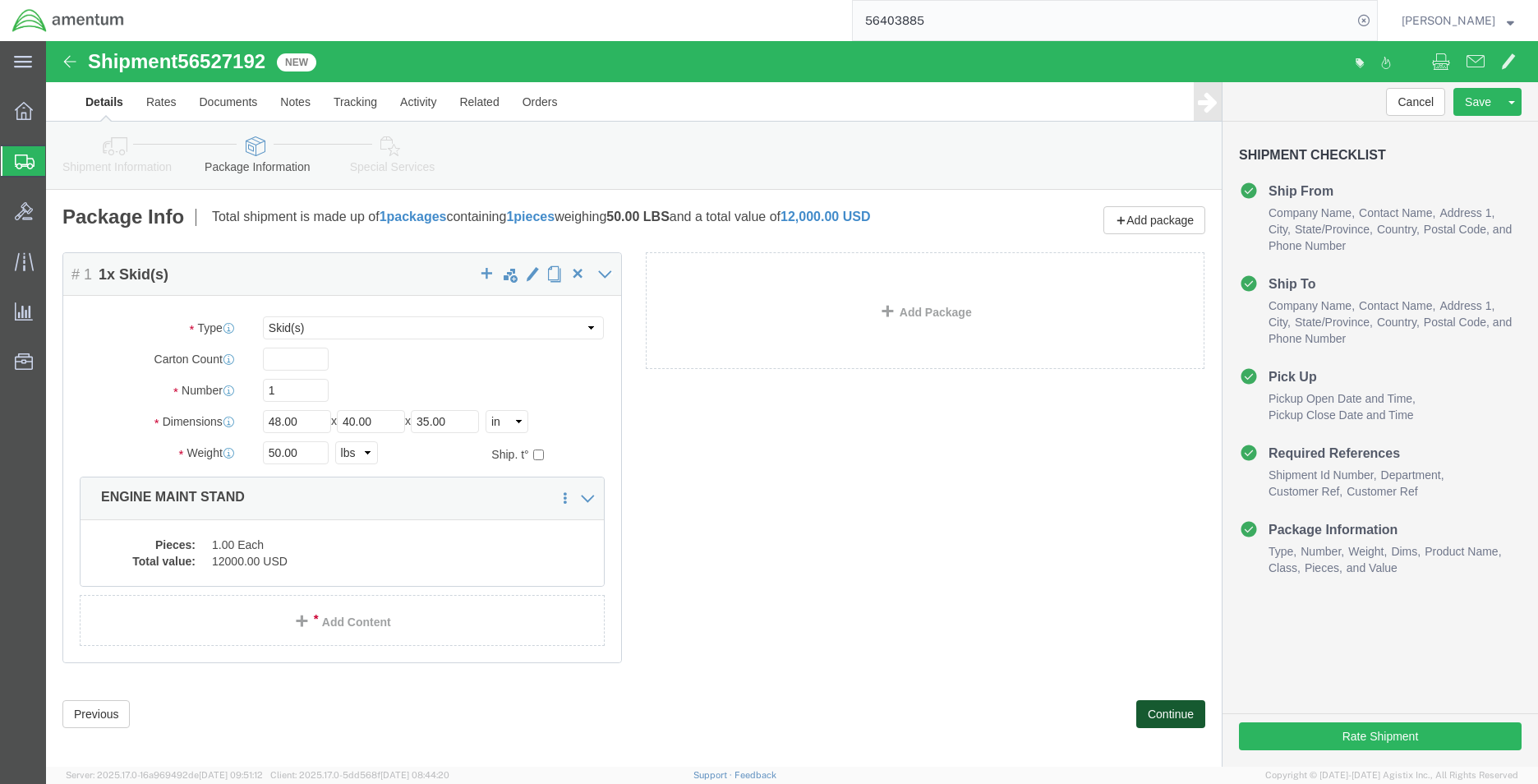
click button "Continue"
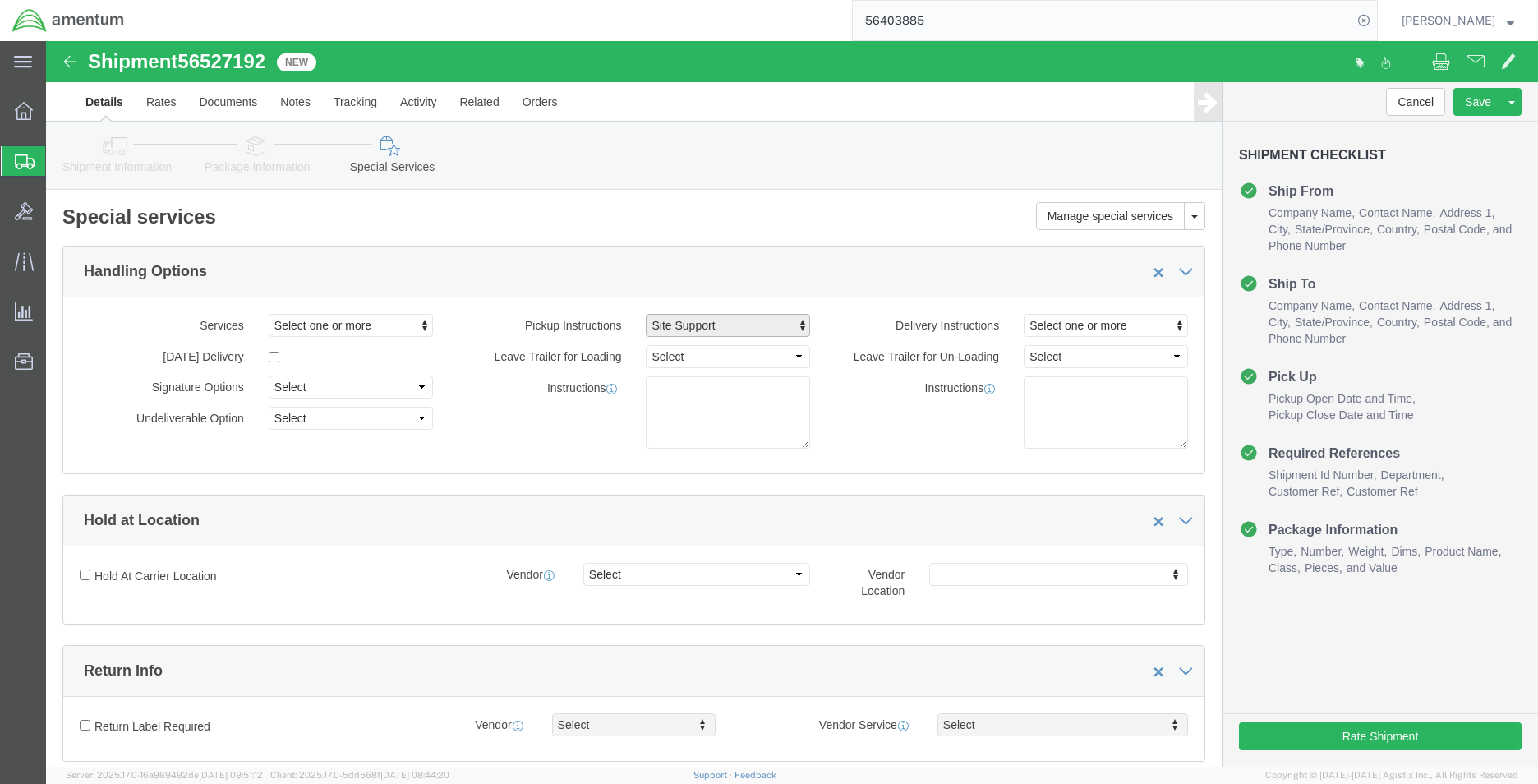
click span "Site Support"
click link "Site Support"
click div "Instructions"
click span "Select one or more"
click span "Site Support"
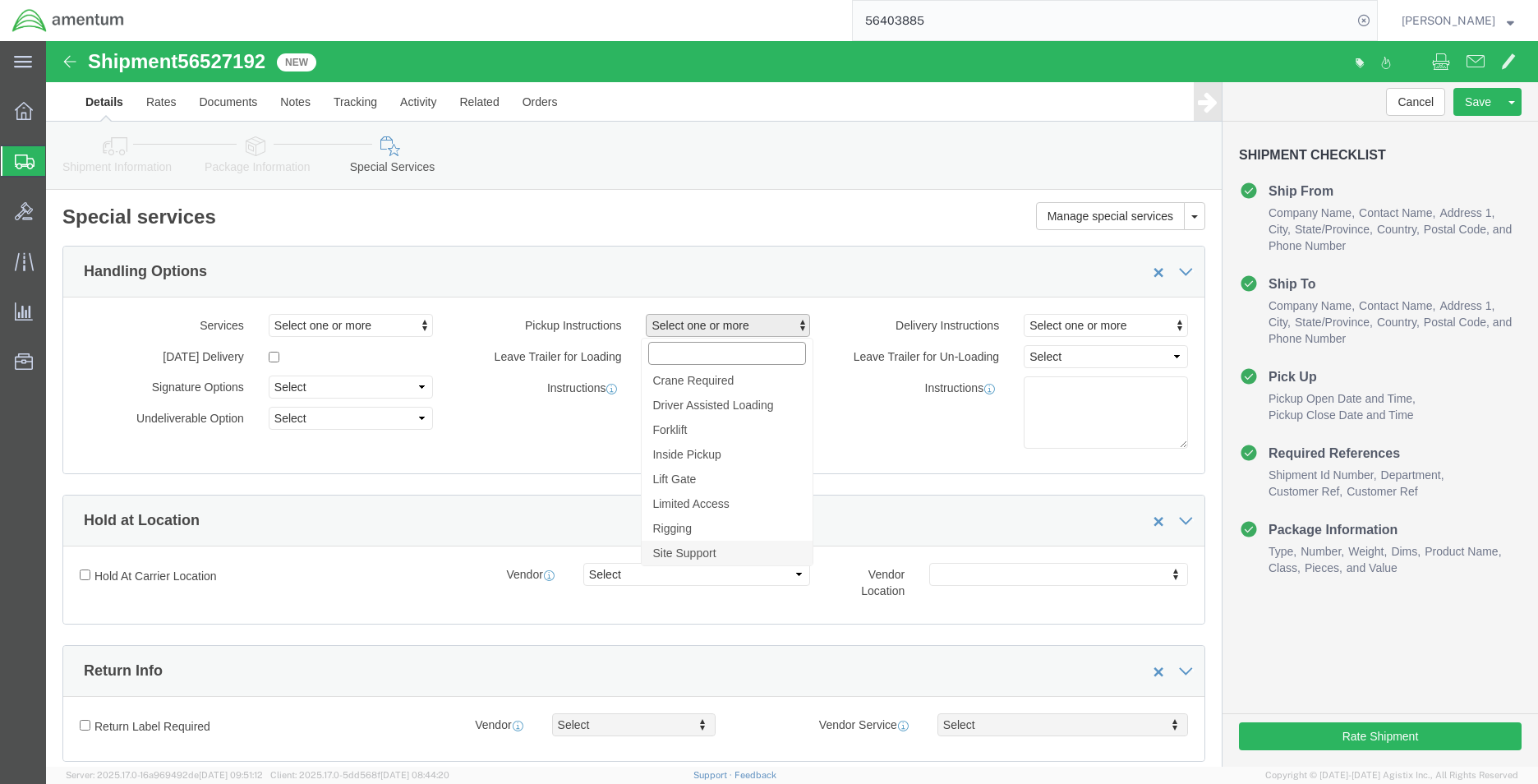
select select "PICKUP_SITE_SUPPORT"
click div "Instructions"
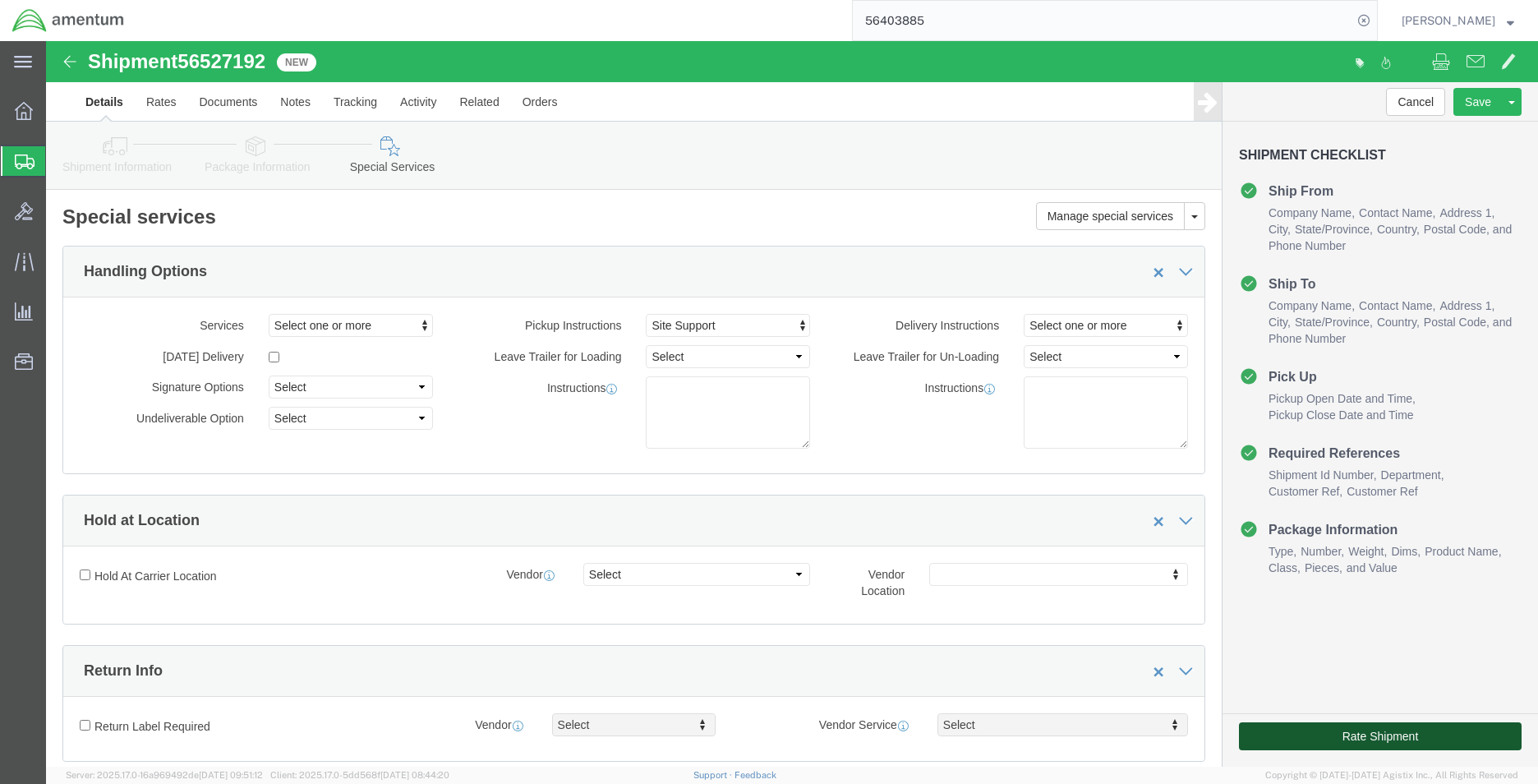
click button "Rate Shipment"
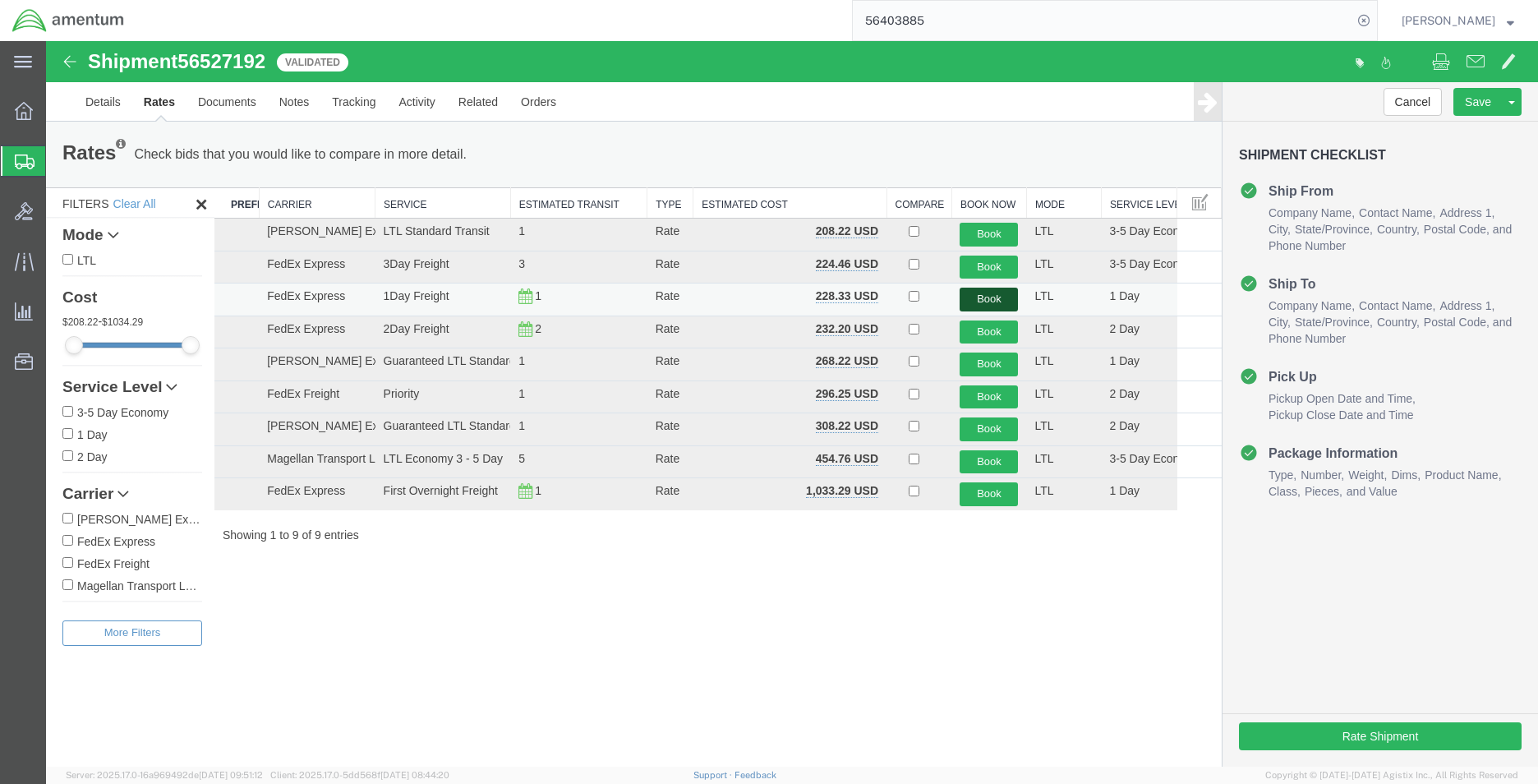
click at [988, 292] on button "Book" at bounding box center [989, 300] width 58 height 24
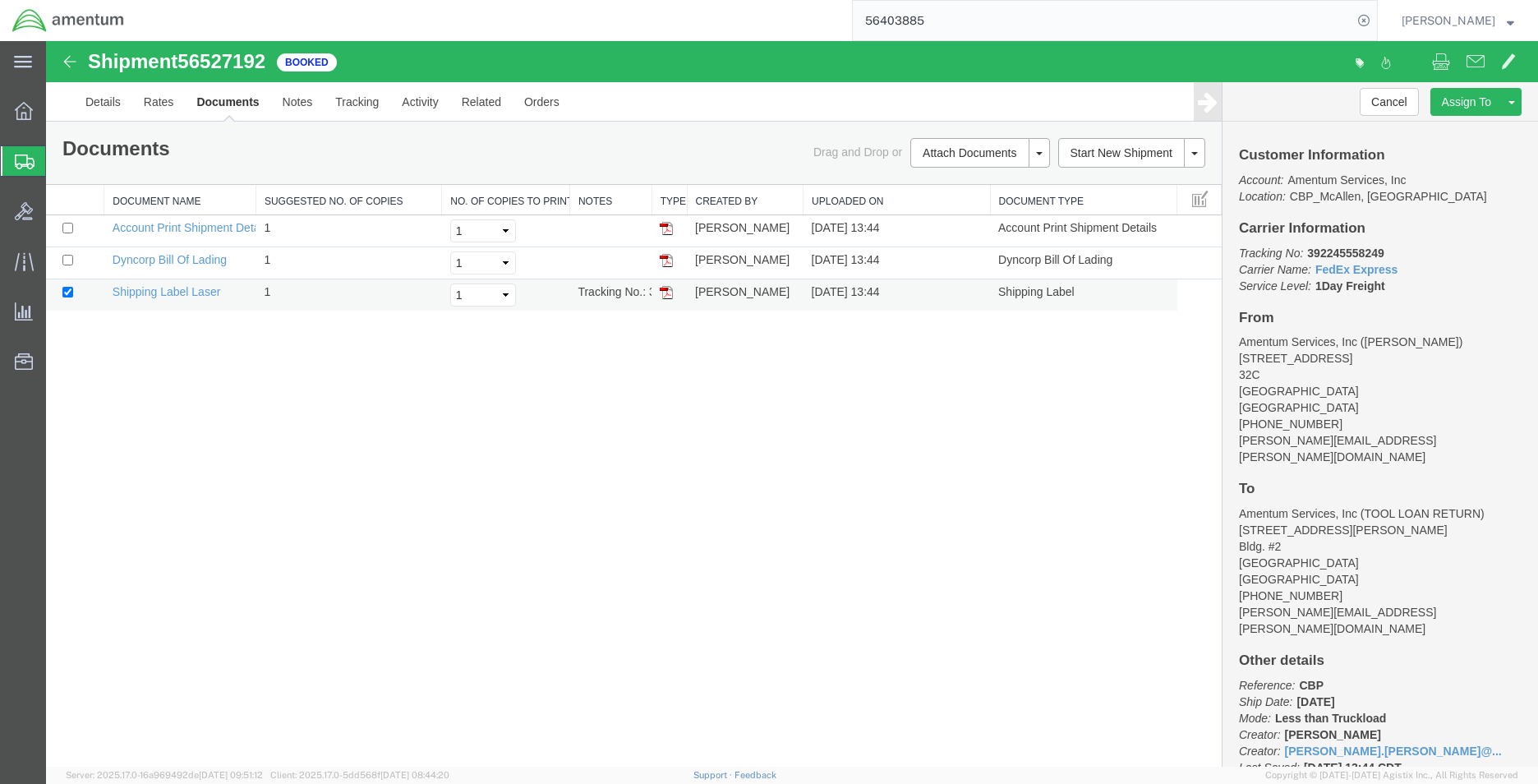
click at [661, 293] on img at bounding box center [666, 292] width 13 height 13
click at [667, 263] on img at bounding box center [666, 260] width 13 height 13
click at [105, 111] on link "Details" at bounding box center [103, 101] width 58 height 39
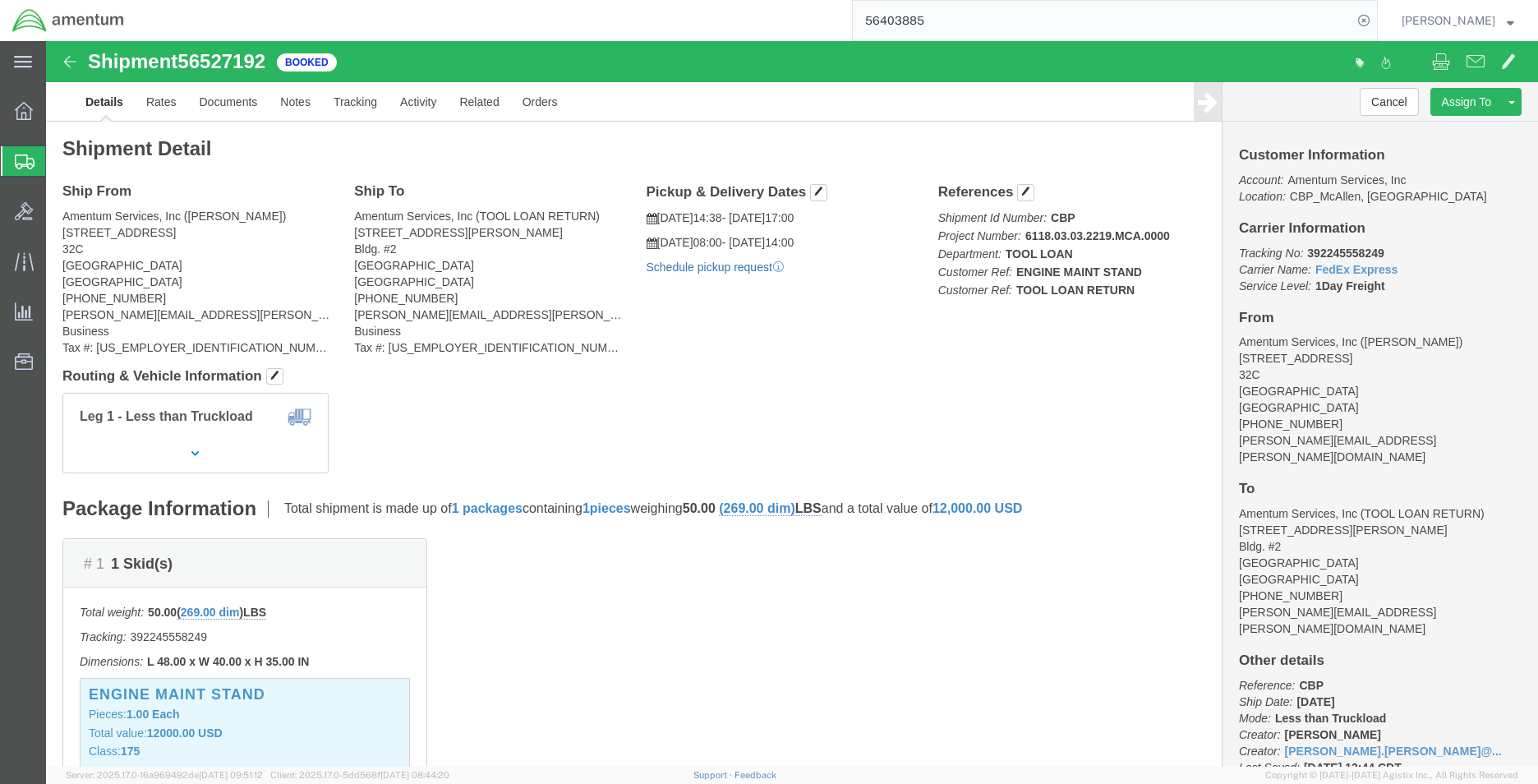
click link "Schedule pickup request"
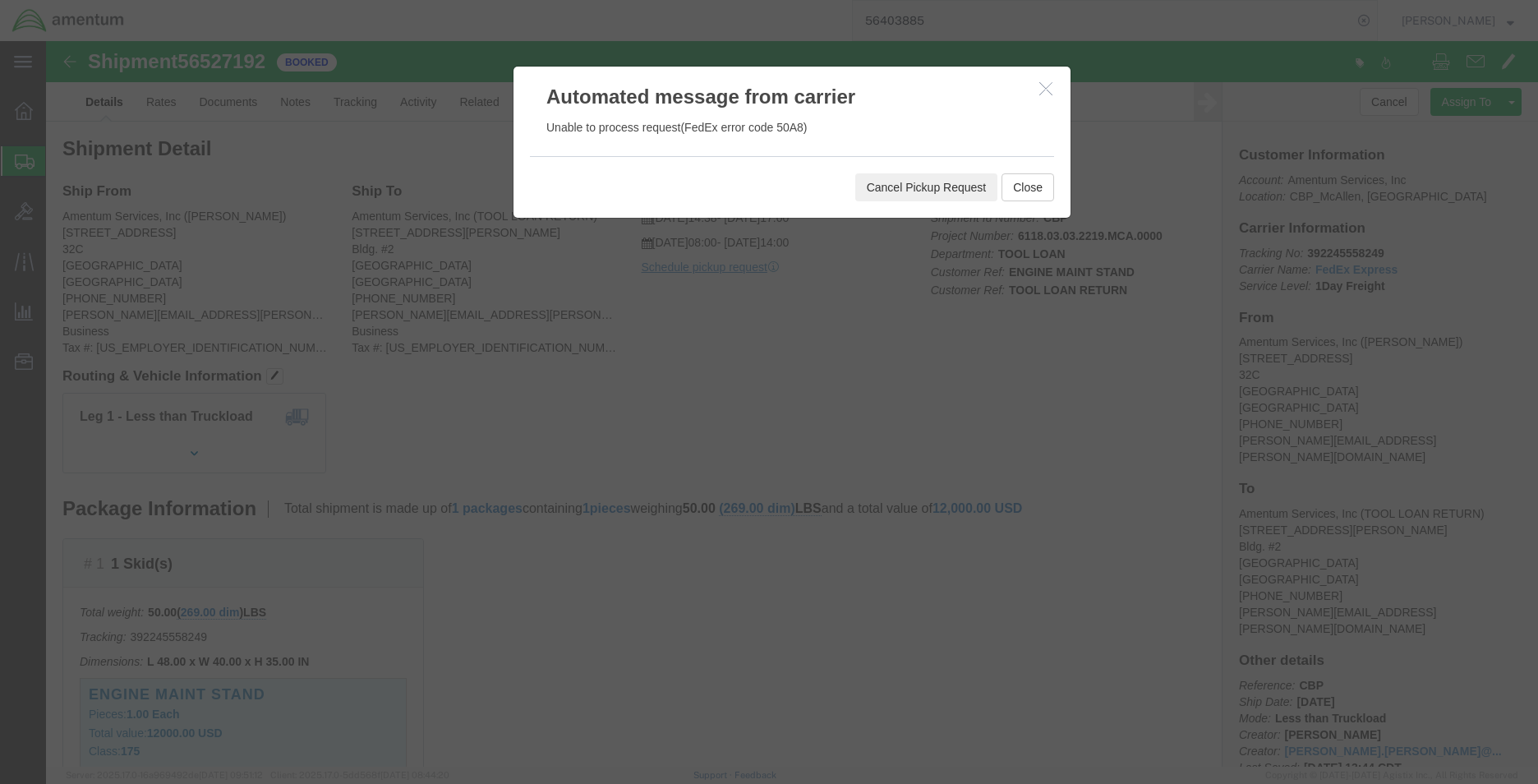
click button "Cancel Pickup Request"
click button "Close"
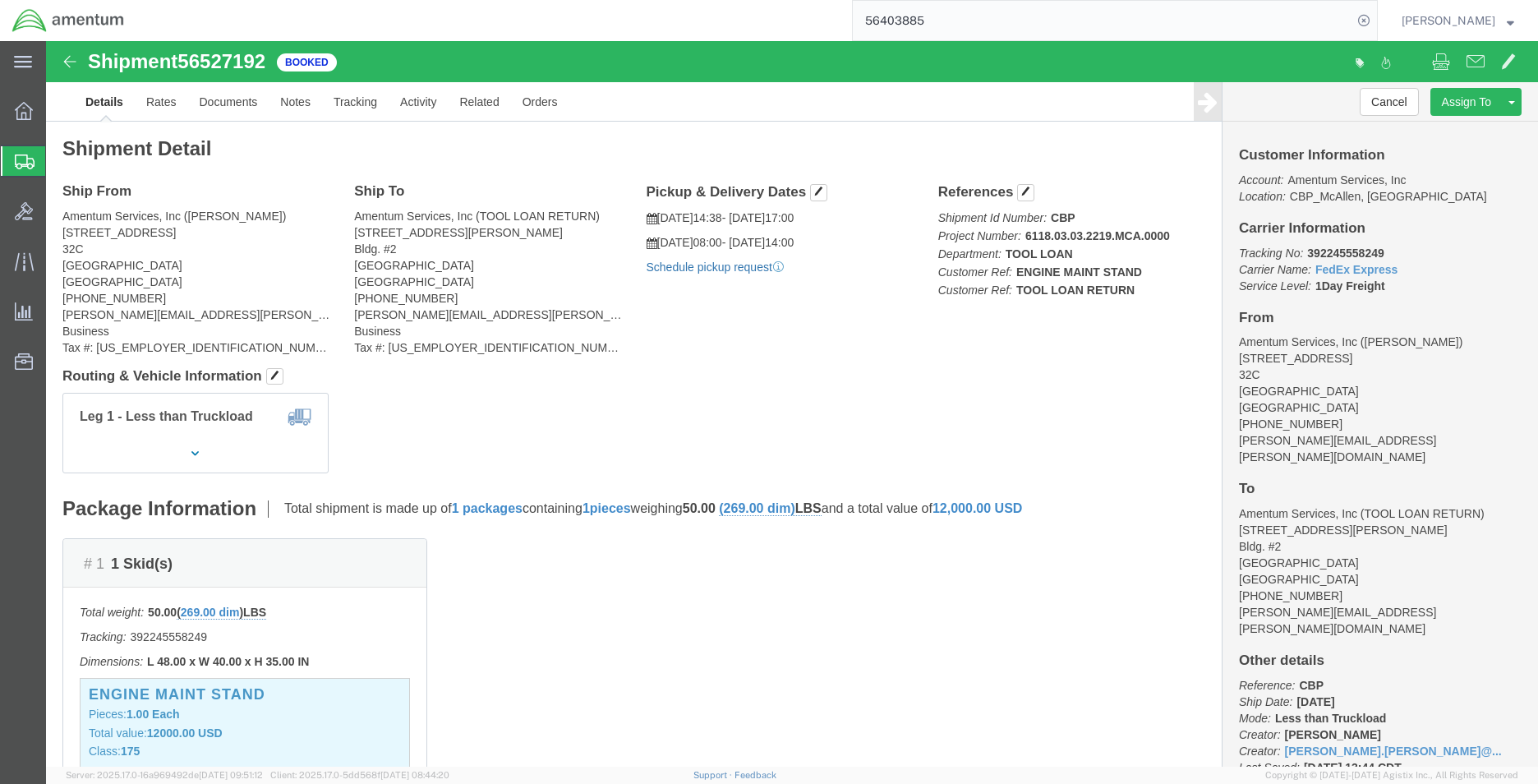
click link "Schedule pickup request"
